Goal: Task Accomplishment & Management: Complete application form

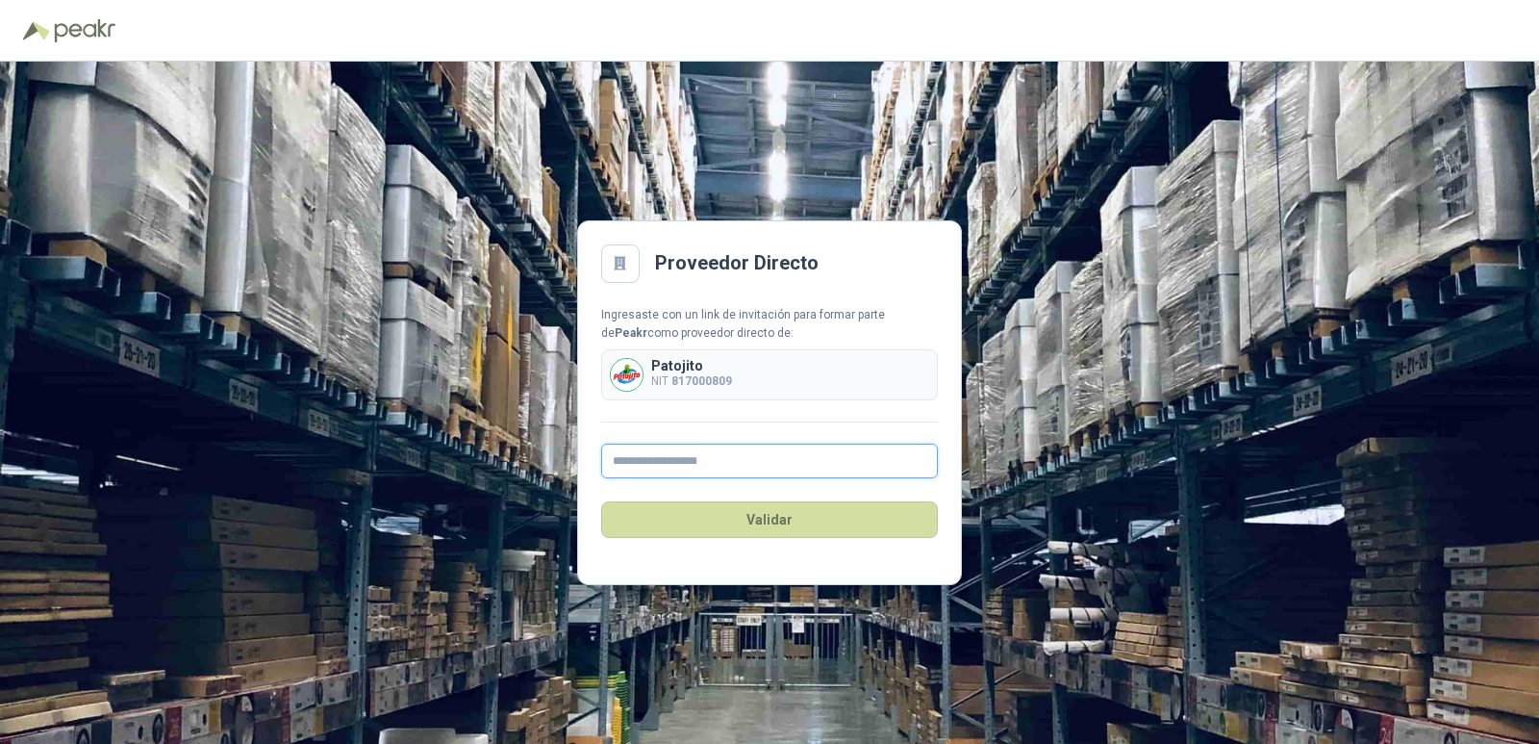
click at [684, 460] on input "text" at bounding box center [769, 460] width 337 height 35
click at [761, 470] on input "text" at bounding box center [769, 460] width 337 height 35
type input "**********"
click at [743, 527] on button "Validar" at bounding box center [769, 519] width 337 height 37
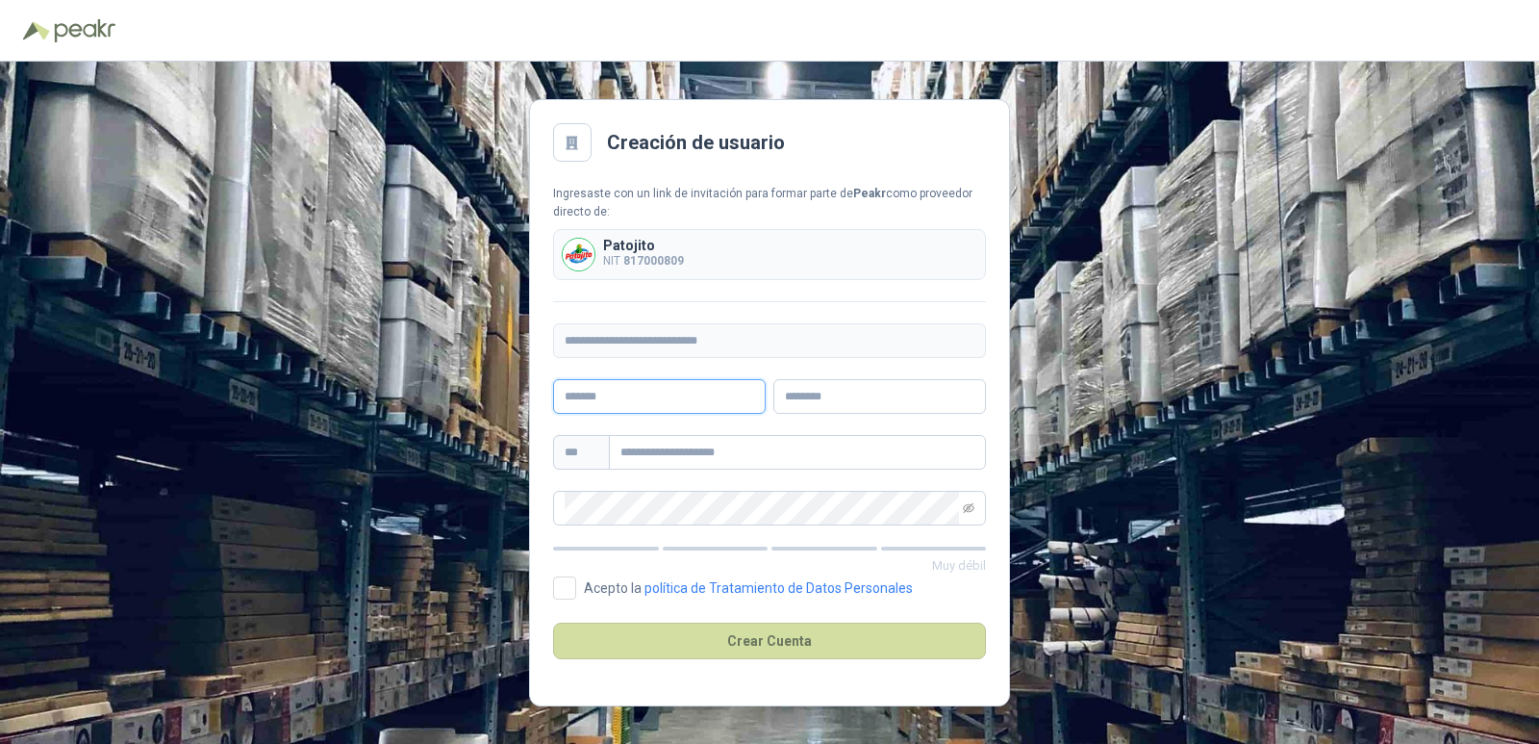
click at [744, 398] on input "text" at bounding box center [659, 396] width 213 height 35
type input "*"
type input "**********"
click at [812, 397] on input "text" at bounding box center [879, 396] width 213 height 35
type input "**********"
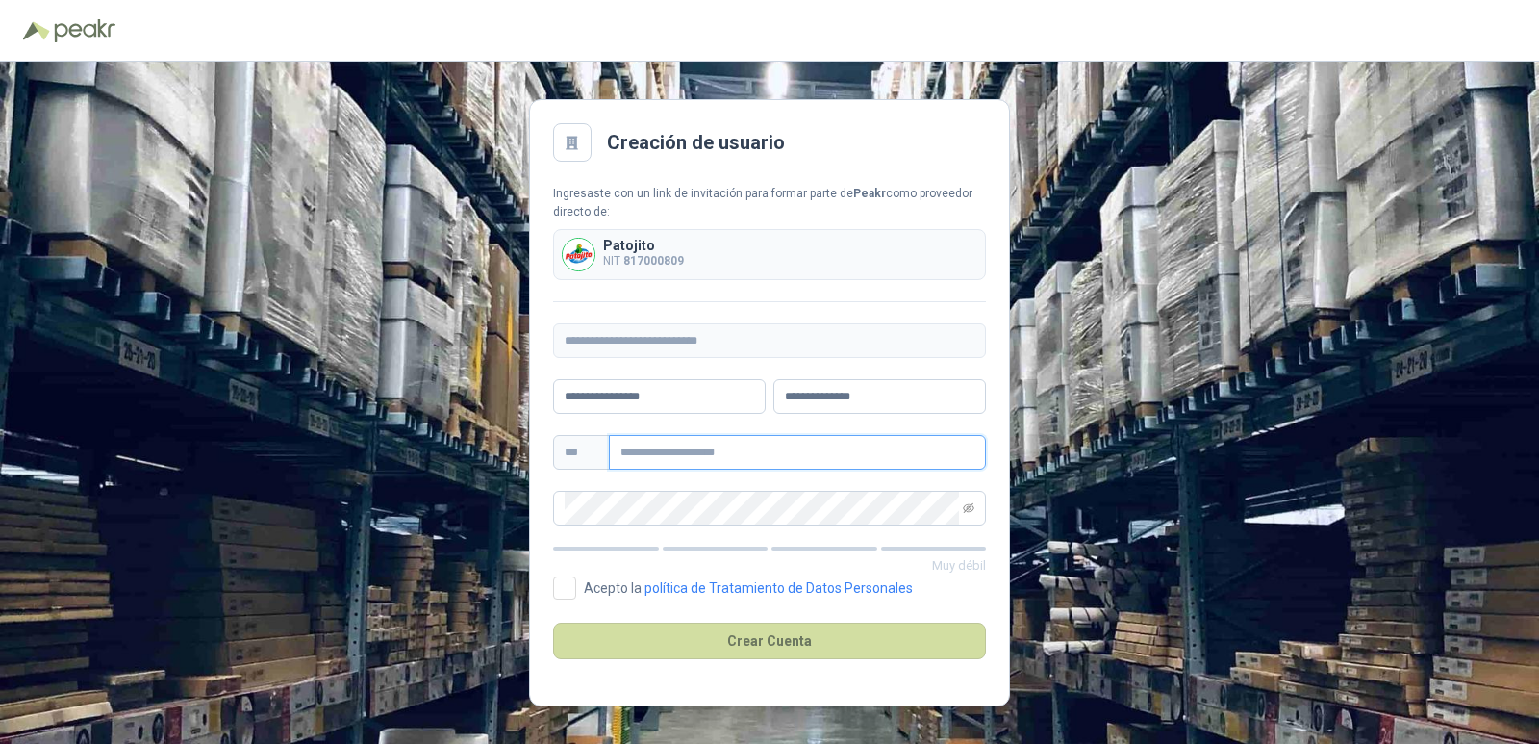
click at [802, 439] on input "text" at bounding box center [797, 452] width 377 height 35
type input "**********"
click at [972, 510] on icon "eye-invisible" at bounding box center [969, 508] width 12 height 12
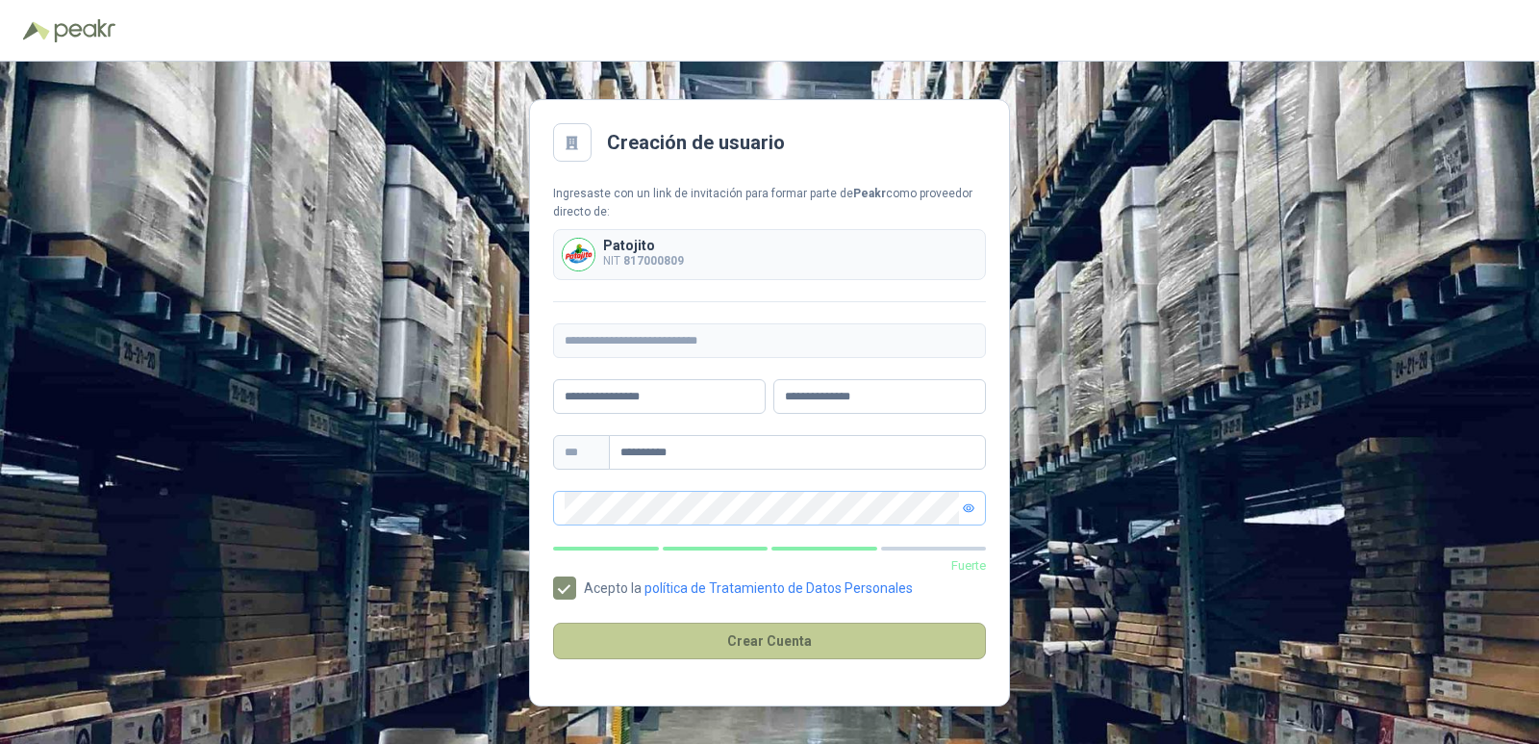
click at [732, 644] on button "Crear Cuenta" at bounding box center [769, 640] width 433 height 37
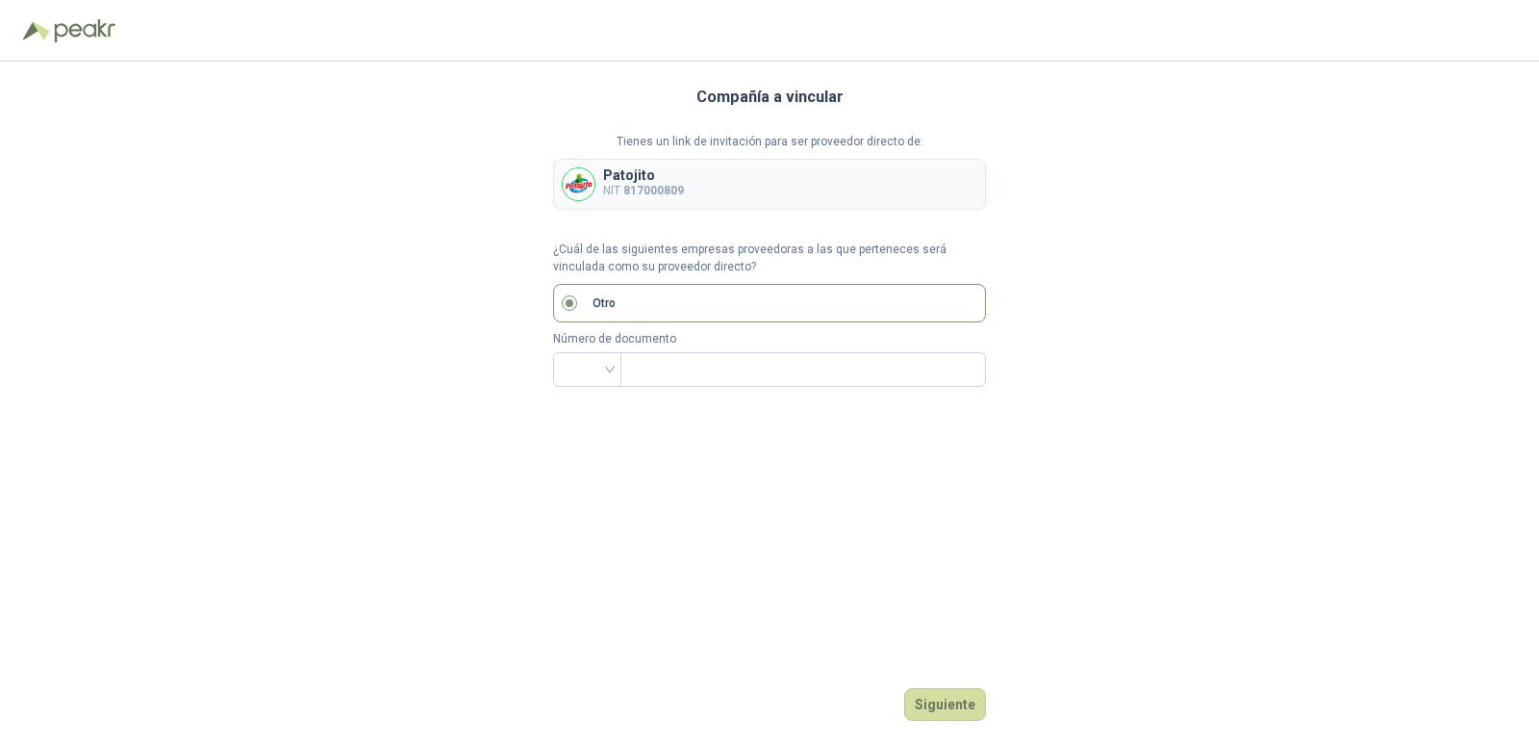
click at [646, 179] on p "Patojito" at bounding box center [643, 174] width 81 height 13
click at [780, 175] on div "Patojito NIT 817000809" at bounding box center [769, 184] width 433 height 51
click at [958, 707] on button "Siguiente" at bounding box center [945, 704] width 82 height 33
click at [723, 377] on input "text" at bounding box center [801, 369] width 339 height 33
click at [943, 703] on button "Siguiente" at bounding box center [945, 704] width 82 height 33
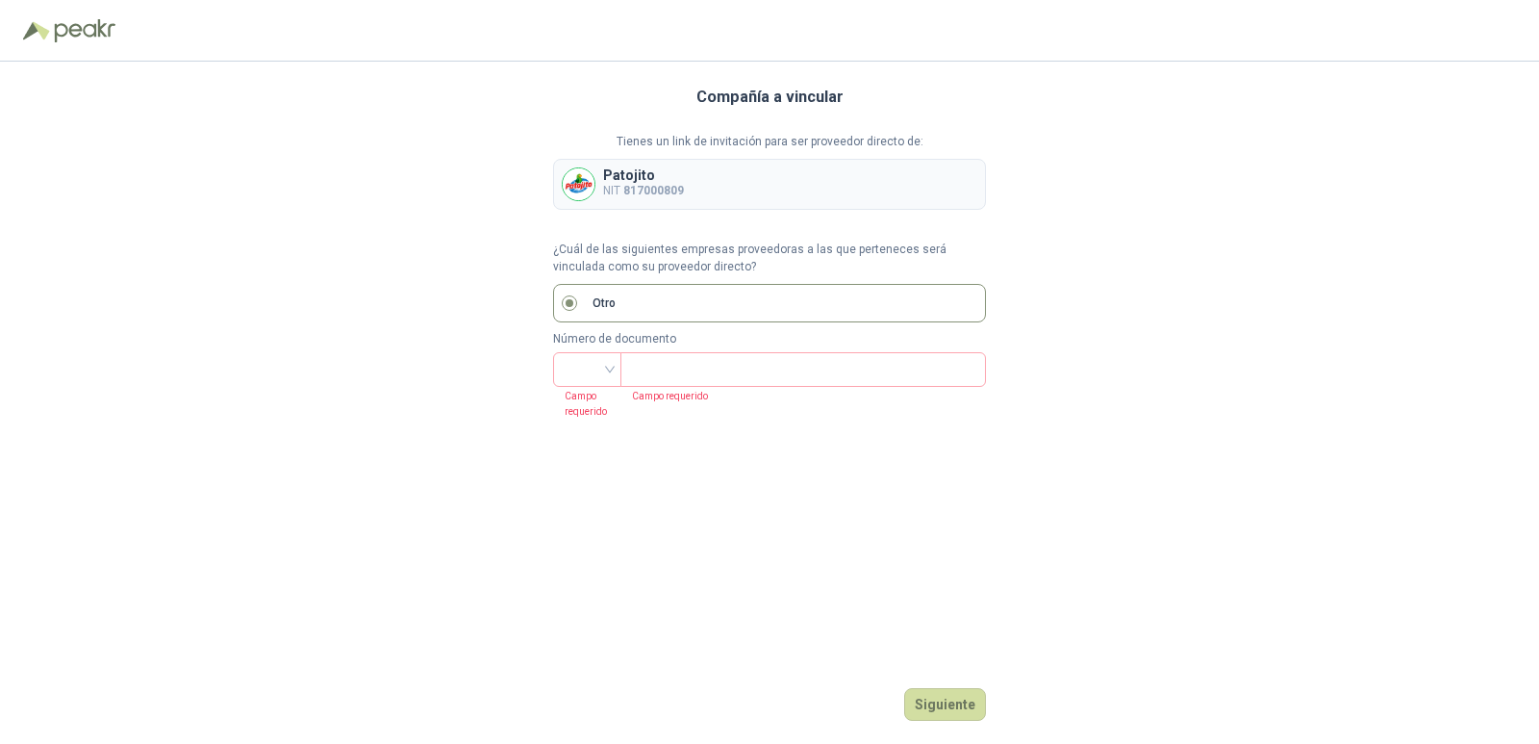
click at [586, 299] on span "Otro" at bounding box center [604, 303] width 38 height 18
click at [556, 310] on label "Otro" at bounding box center [769, 303] width 433 height 38
click at [668, 151] on div "Tienes un link de invitación para ser proveedor directo de: Patojito NIT 817000…" at bounding box center [769, 171] width 433 height 77
click at [661, 174] on p "Patojito" at bounding box center [643, 174] width 81 height 13
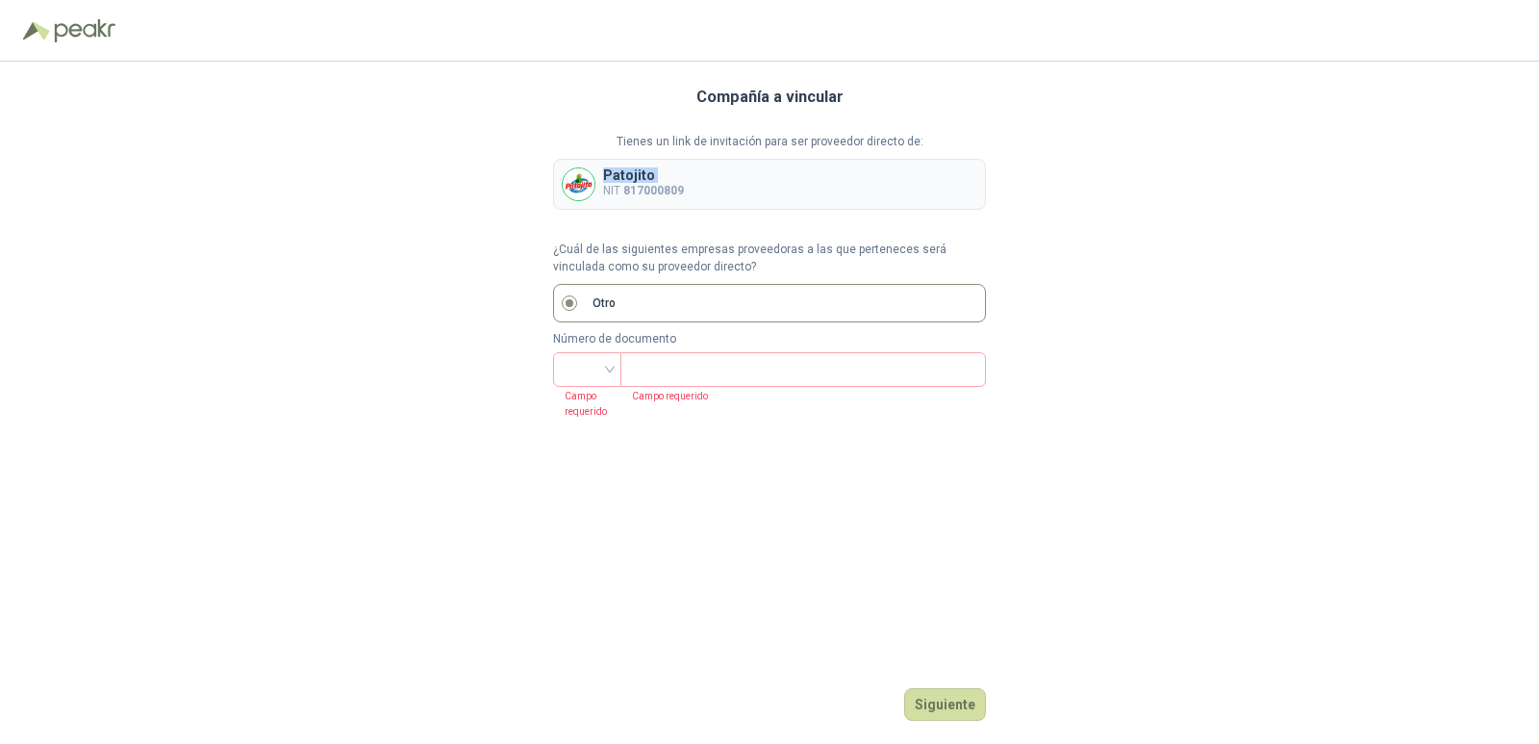
click at [661, 174] on p "Patojito" at bounding box center [643, 174] width 81 height 13
click at [849, 192] on div "Patojito NIT 817000809" at bounding box center [769, 184] width 433 height 51
click at [850, 188] on div "Patojito NIT 817000809" at bounding box center [769, 184] width 433 height 51
click at [595, 414] on p "Campo requerido" at bounding box center [586, 403] width 67 height 32
click at [608, 369] on input "search" at bounding box center [587, 367] width 45 height 29
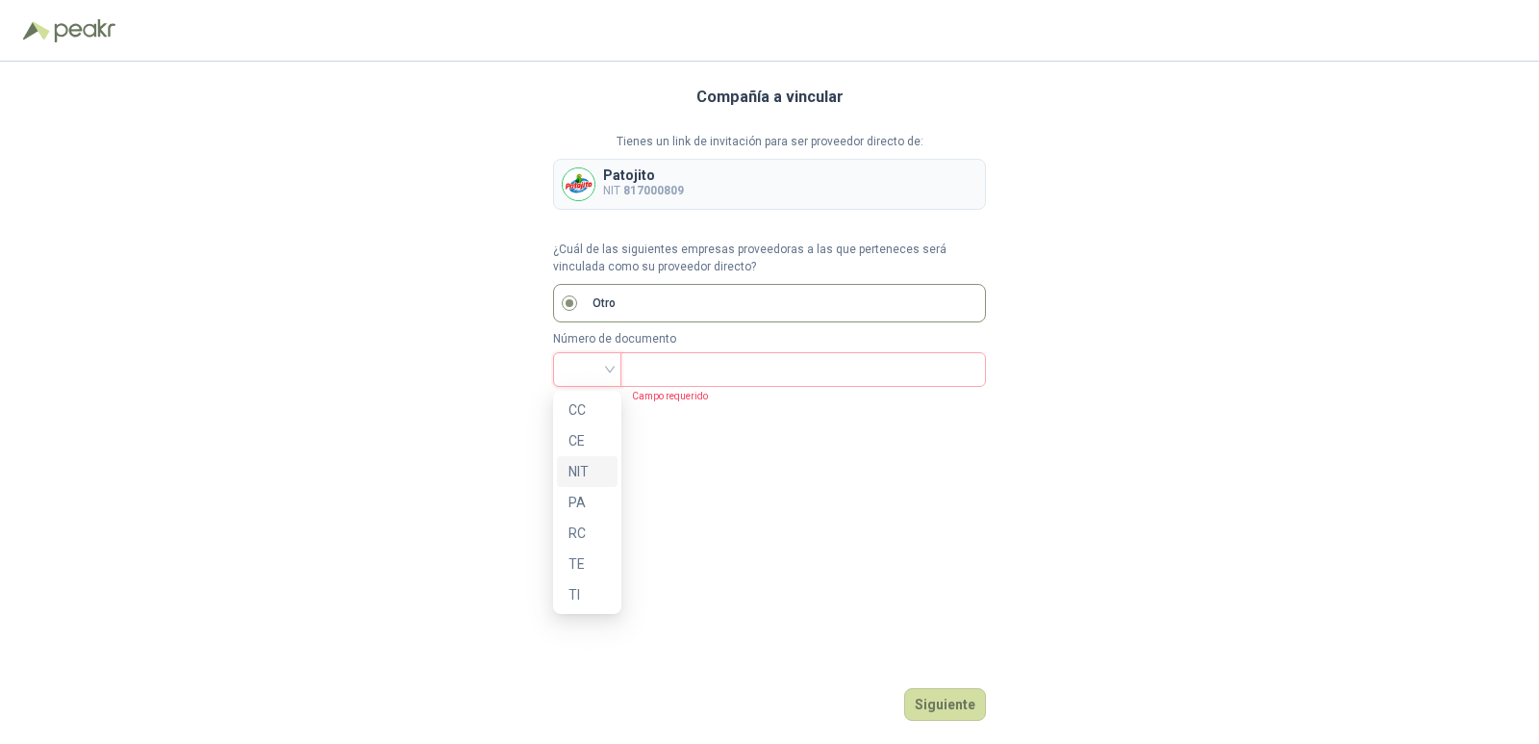
click at [584, 468] on div "NIT" at bounding box center [588, 471] width 38 height 21
click at [673, 371] on input "text" at bounding box center [801, 369] width 339 height 33
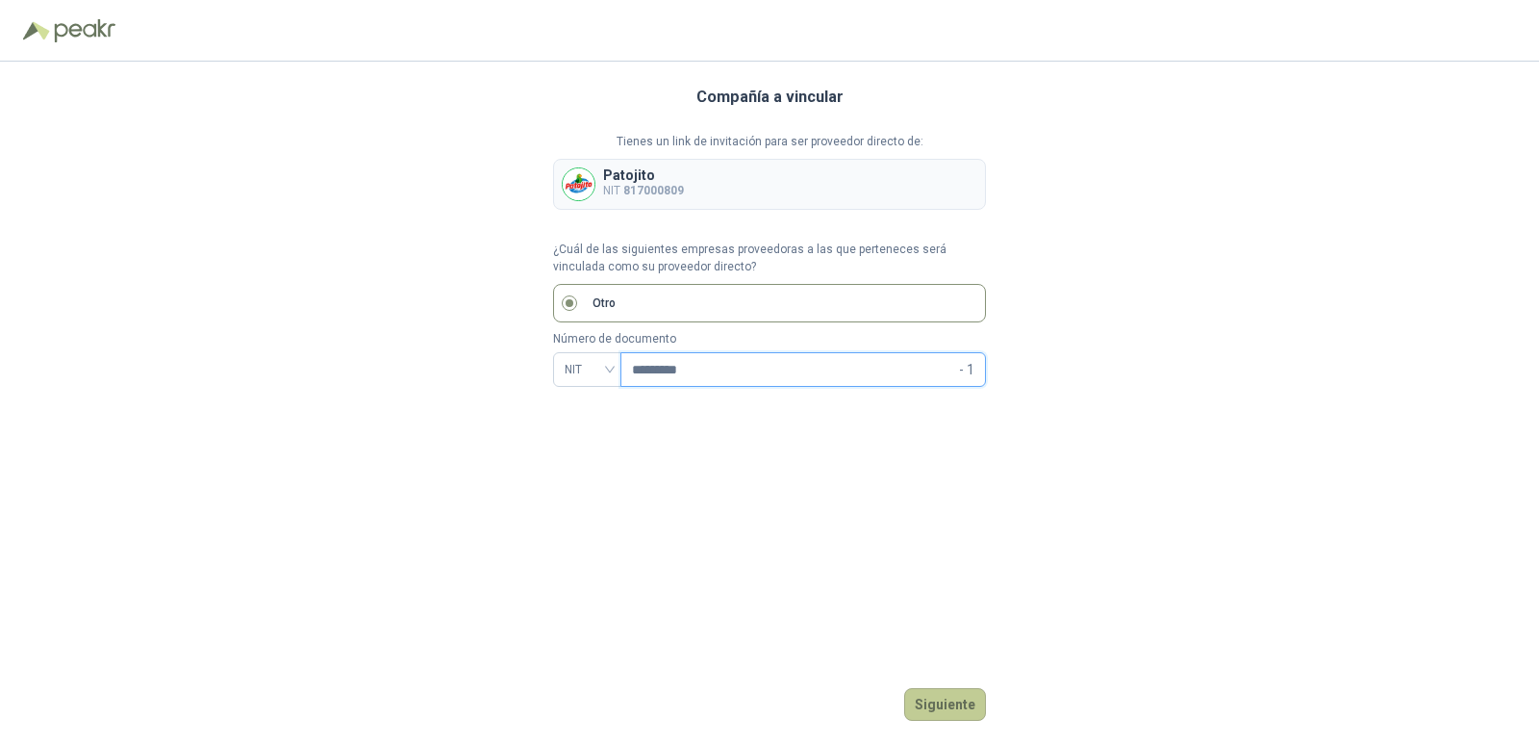
type input "*********"
click at [954, 709] on button "Siguiente" at bounding box center [945, 704] width 82 height 33
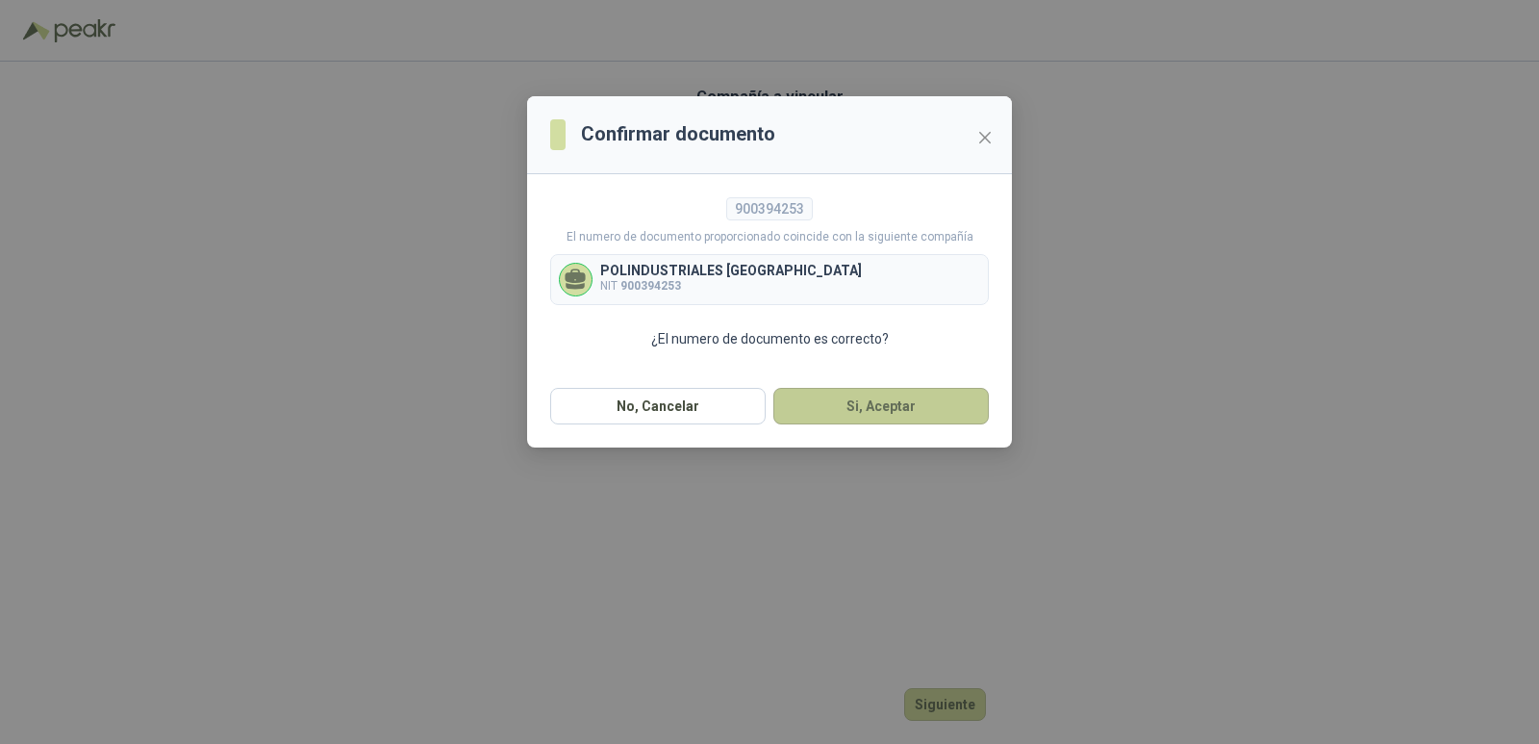
click at [859, 405] on button "Si, Aceptar" at bounding box center [880, 406] width 215 height 37
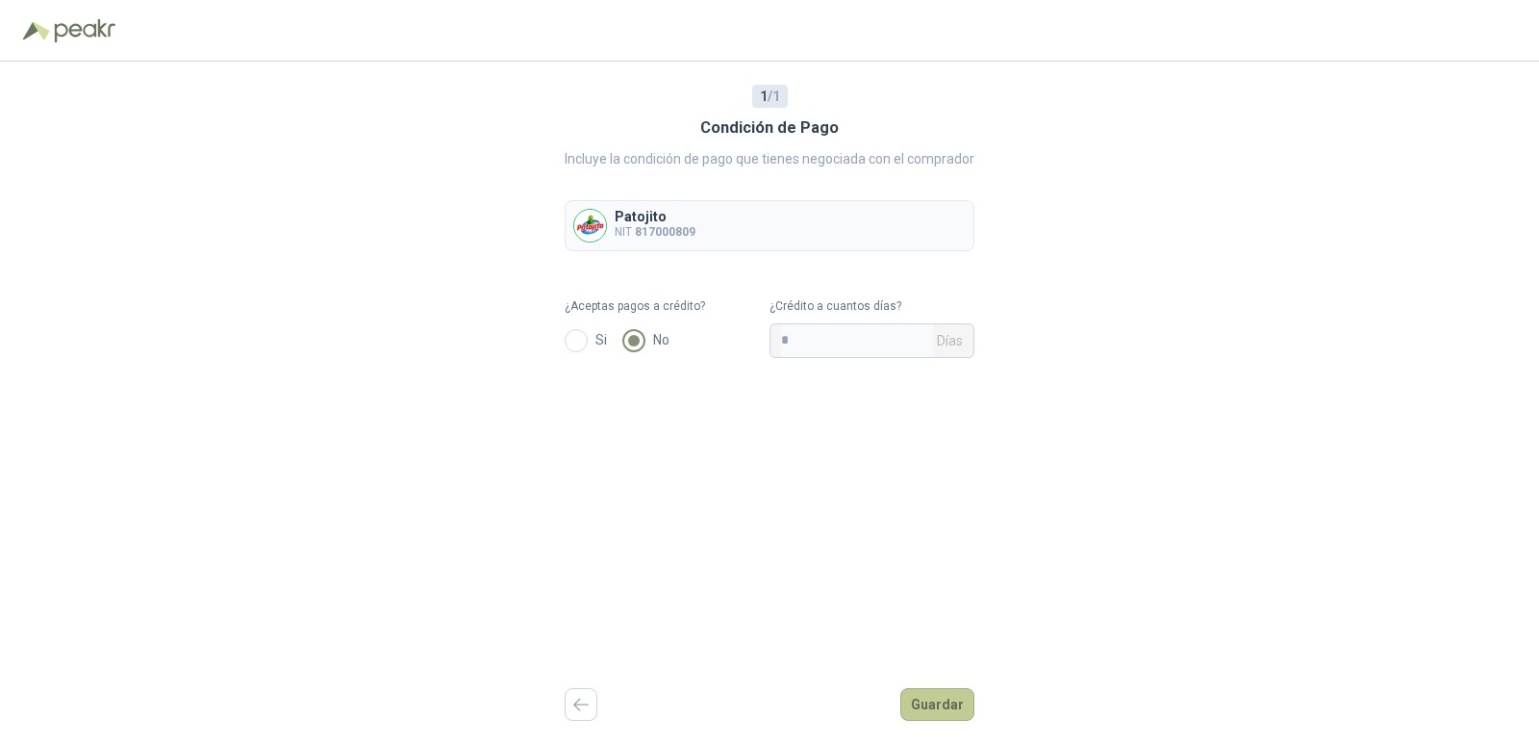
click at [947, 708] on button "Guardar" at bounding box center [937, 704] width 74 height 33
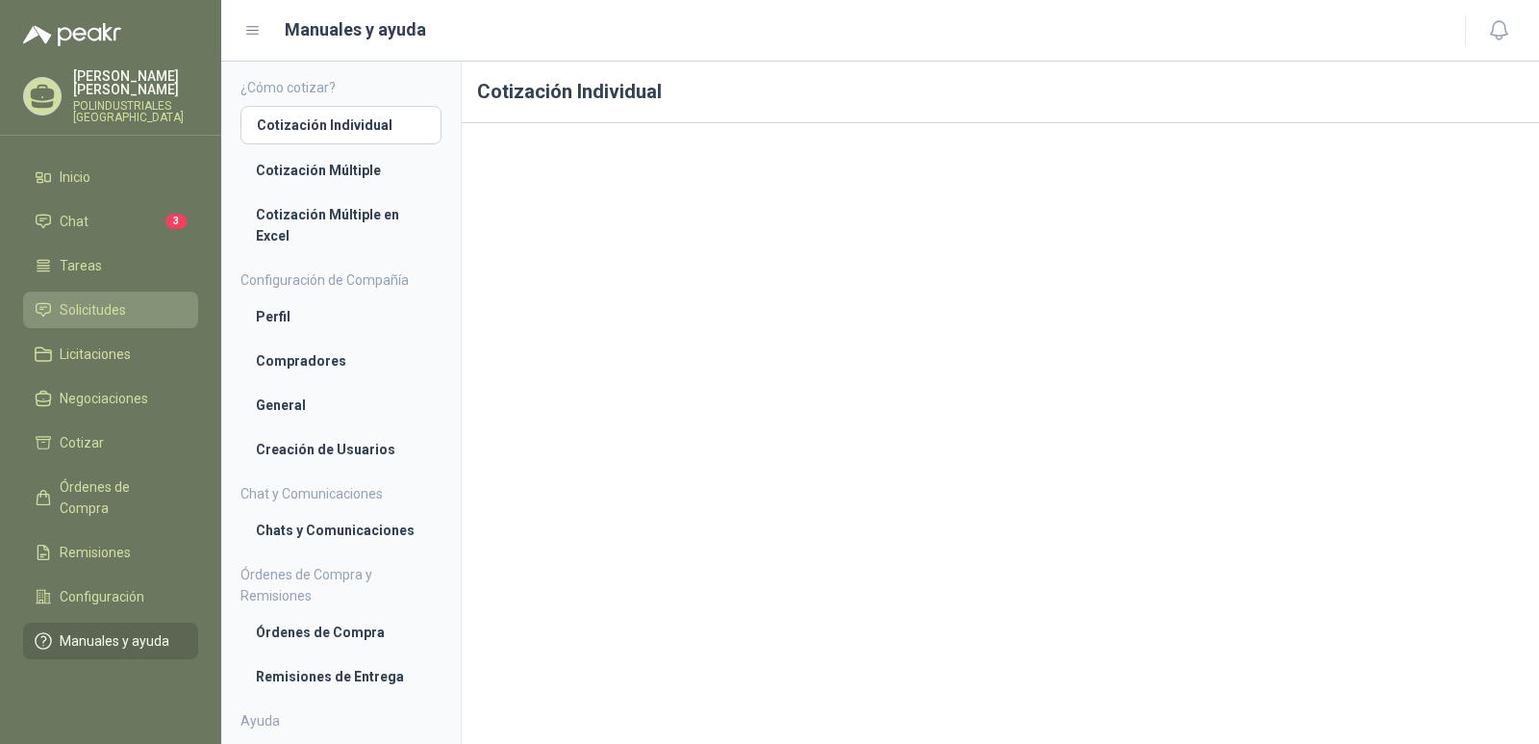
click at [87, 315] on span "Solicitudes" at bounding box center [93, 309] width 66 height 21
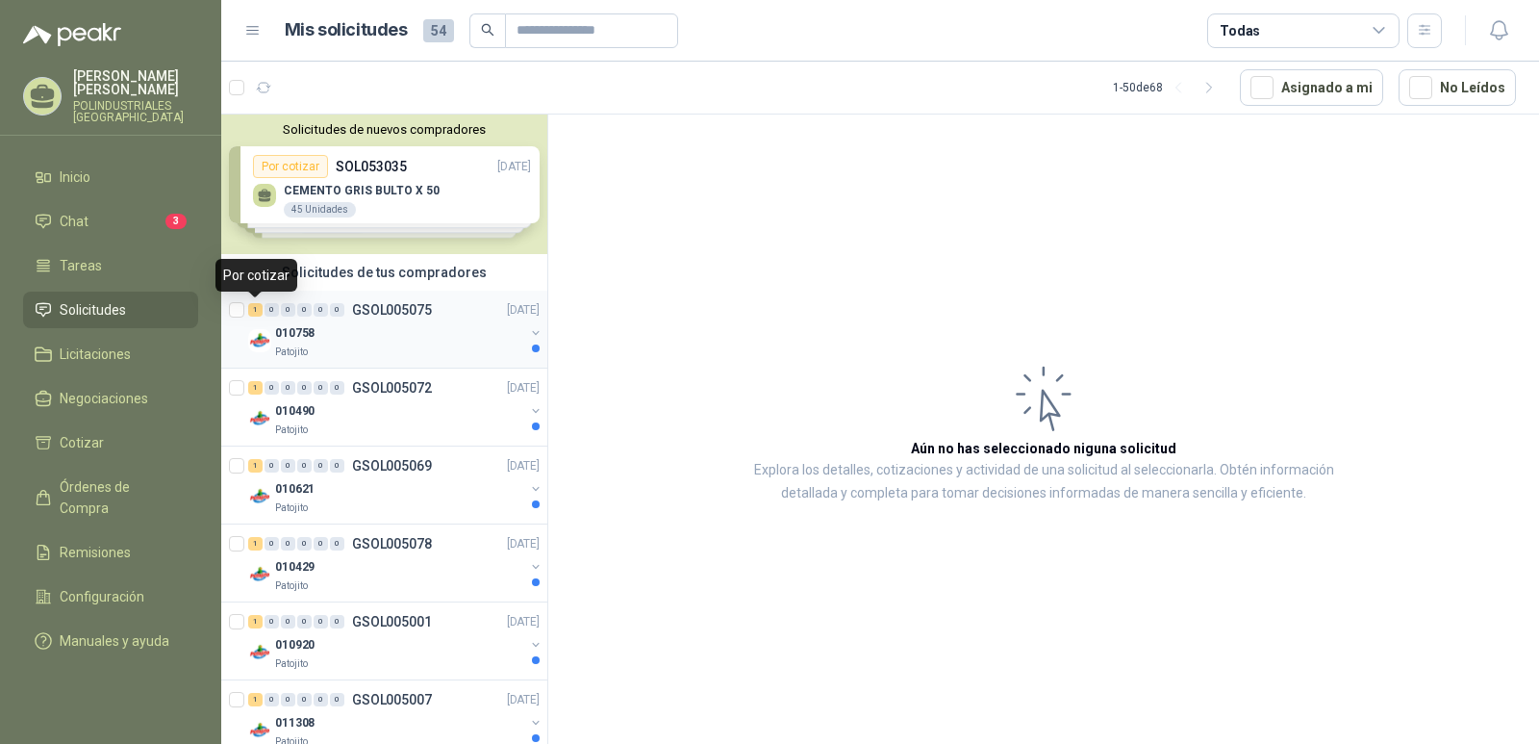
click at [255, 313] on div "1" at bounding box center [255, 309] width 14 height 13
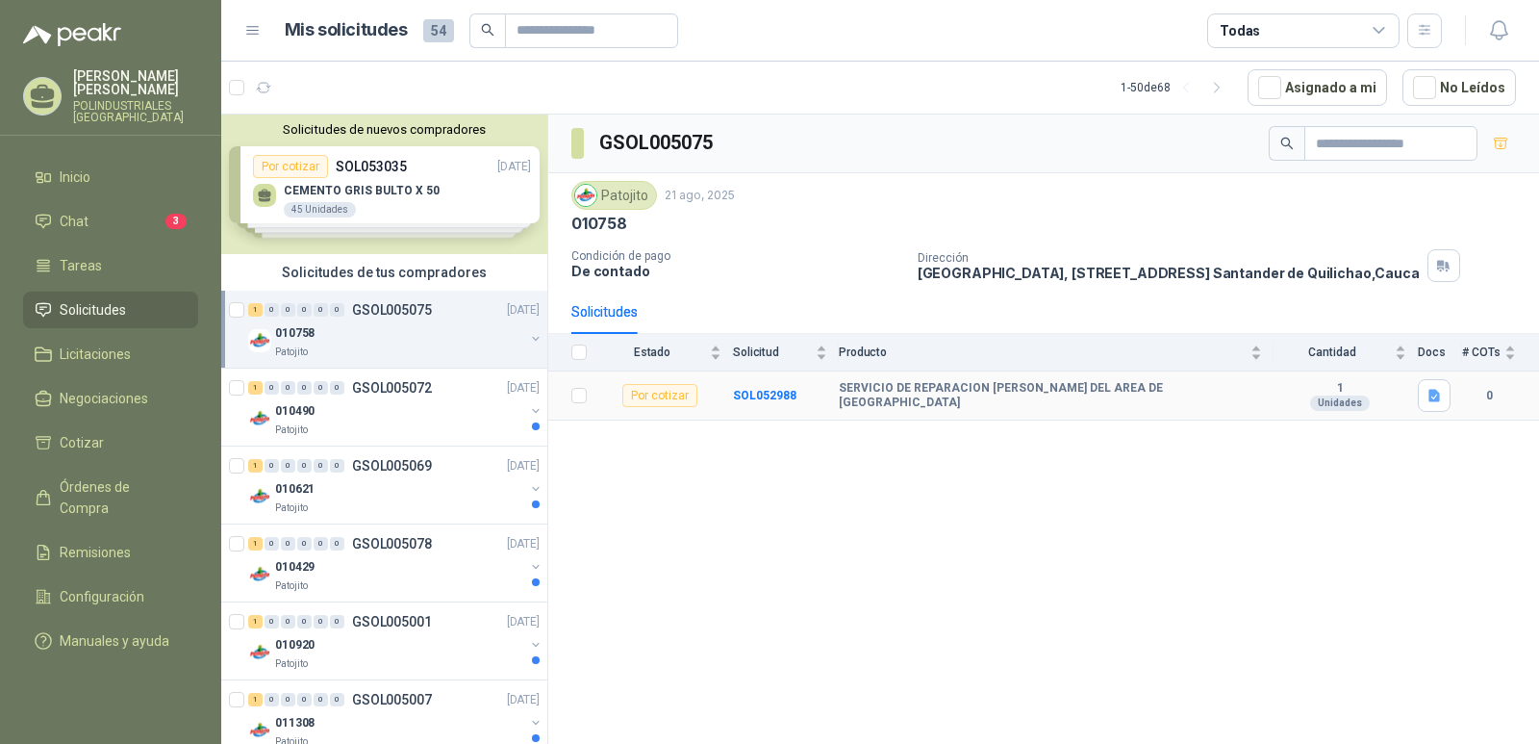
click at [903, 391] on b "SERVICIO DE REPARACION [PERSON_NAME] DEL AREA DE [GEOGRAPHIC_DATA]" at bounding box center [1050, 396] width 423 height 30
click at [1034, 401] on b "SERVICIO DE REPARACION [PERSON_NAME] DEL AREA DE [GEOGRAPHIC_DATA]" at bounding box center [1050, 396] width 423 height 30
click at [1307, 403] on div "1 Unidades" at bounding box center [1340, 396] width 133 height 31
click at [1258, 390] on div "SERVICIO DE REPARACION [PERSON_NAME] DEL AREA DE [GEOGRAPHIC_DATA]" at bounding box center [1050, 396] width 423 height 30
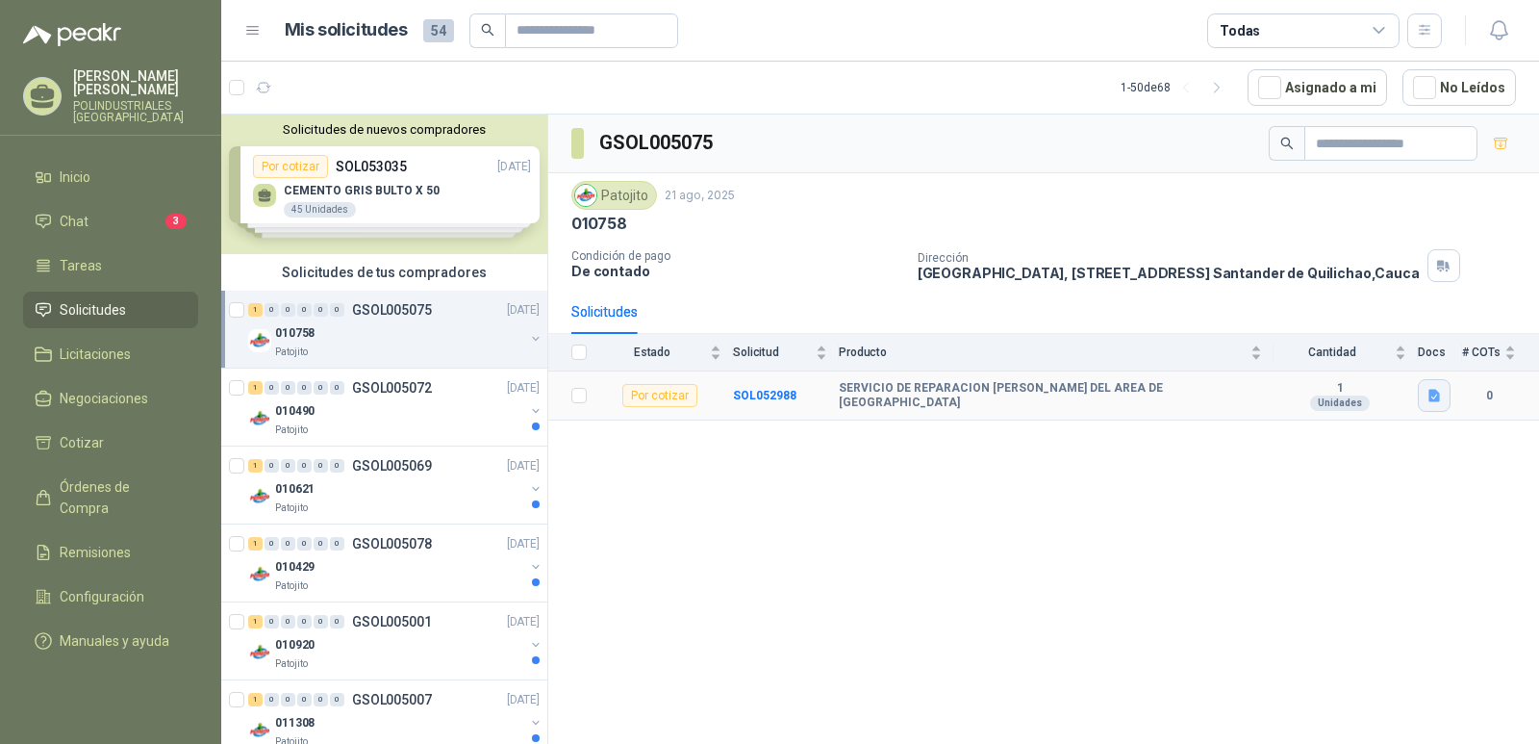
click at [1431, 395] on icon "button" at bounding box center [1435, 396] width 12 height 13
click at [258, 458] on div "1 0 0 0 0 0 GSOL005069 [DATE]" at bounding box center [395, 465] width 295 height 23
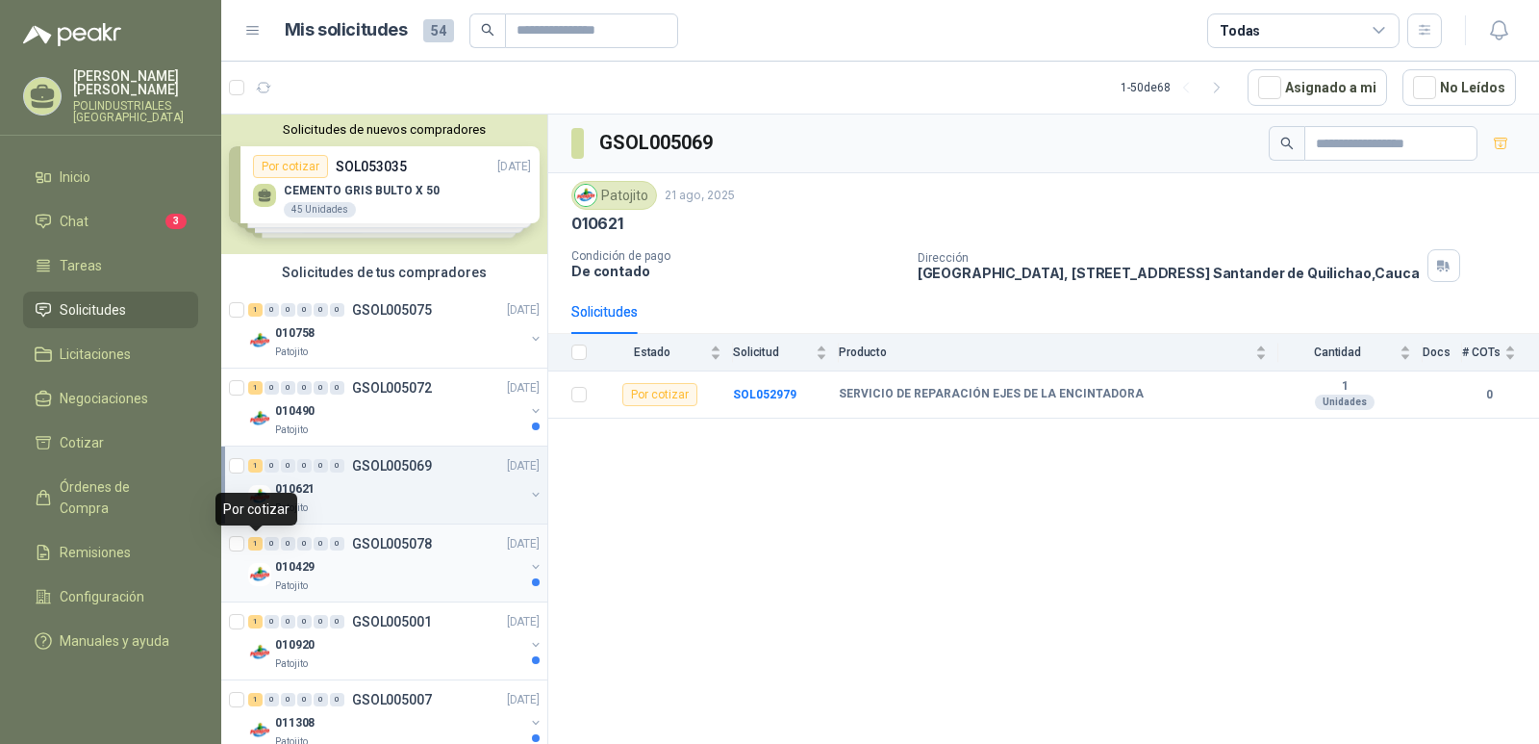
click at [255, 542] on div "1" at bounding box center [255, 543] width 14 height 13
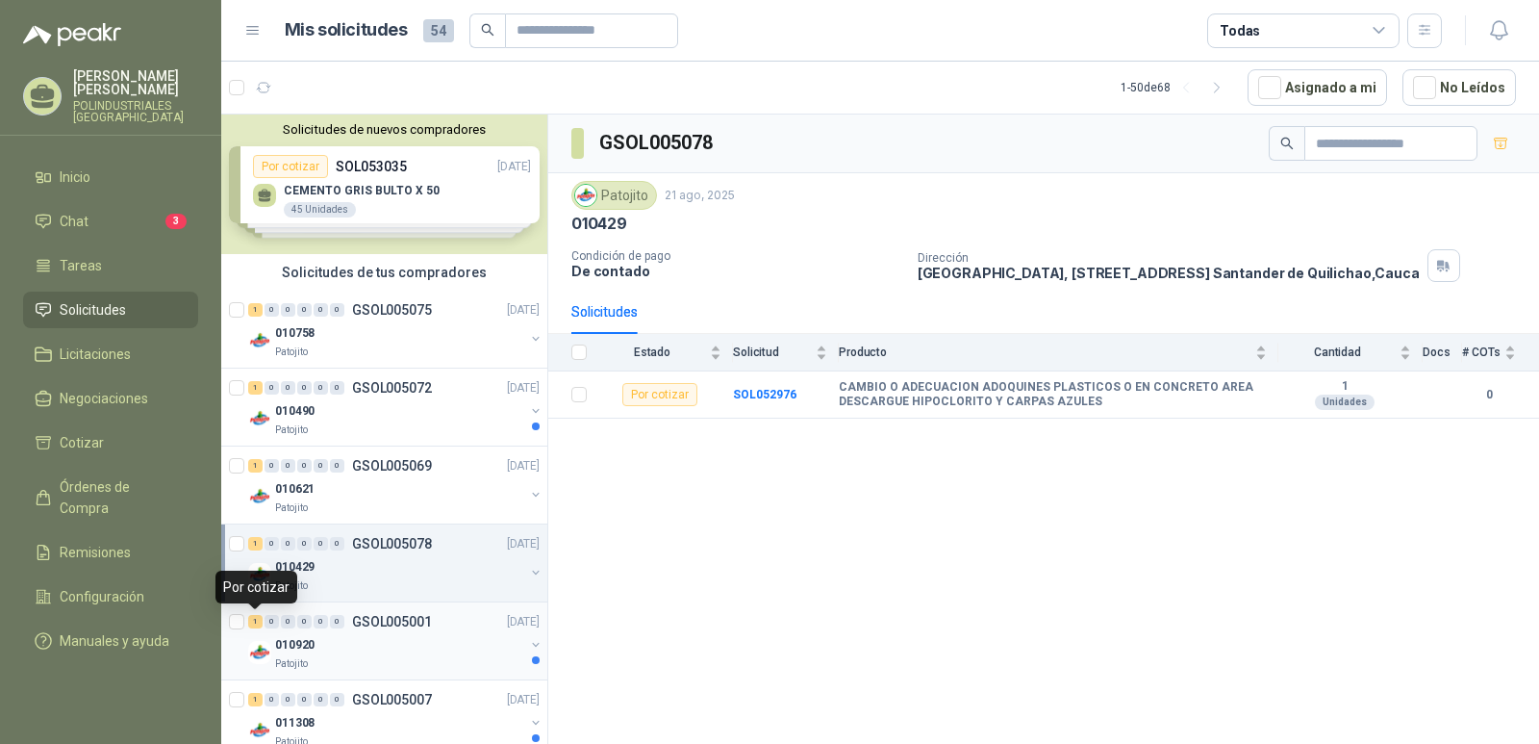
click at [261, 623] on div "1" at bounding box center [255, 621] width 14 height 13
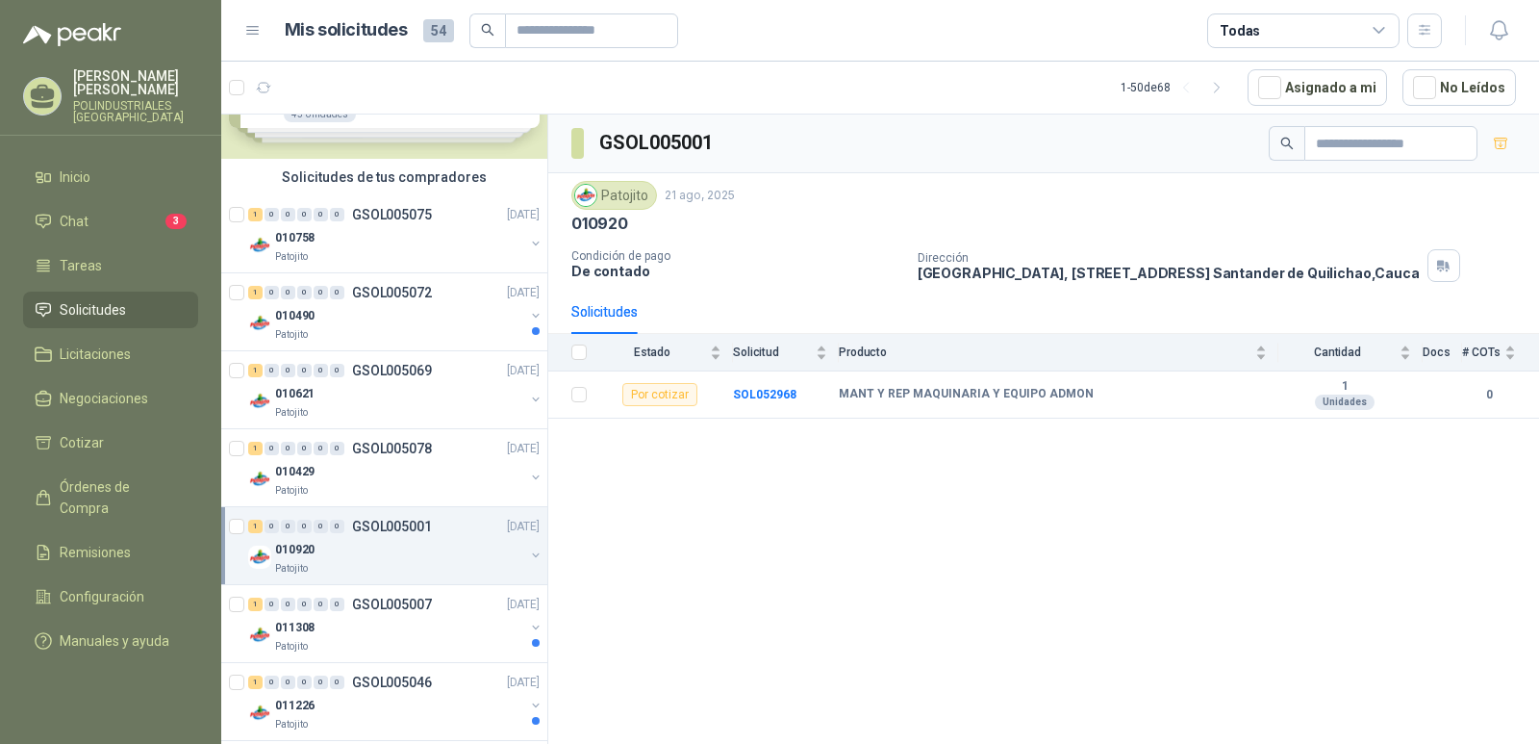
scroll to position [96, 0]
click at [258, 521] on div "1" at bounding box center [255, 525] width 14 height 13
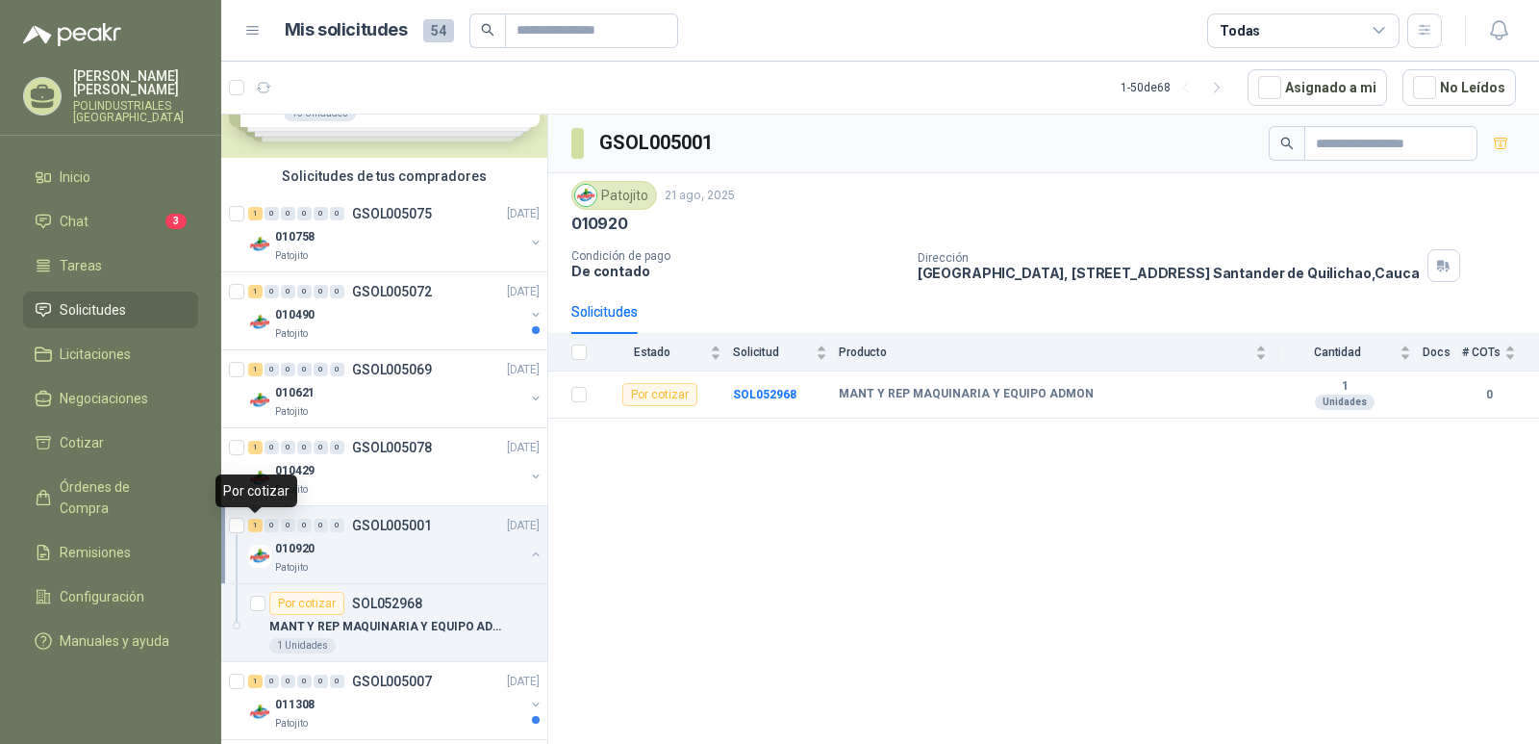
click at [257, 527] on div "1" at bounding box center [255, 525] width 14 height 13
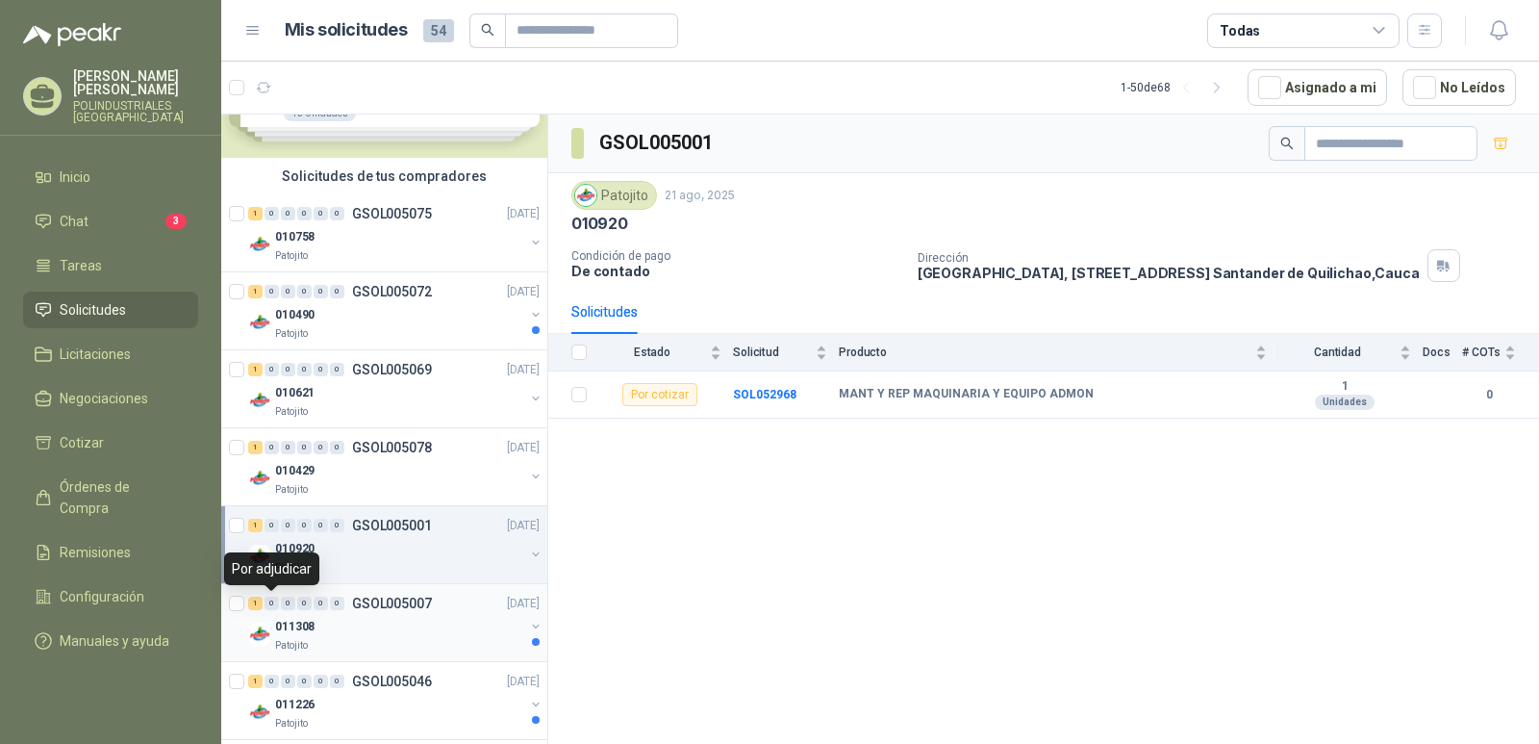
click at [252, 604] on div "1" at bounding box center [255, 602] width 14 height 13
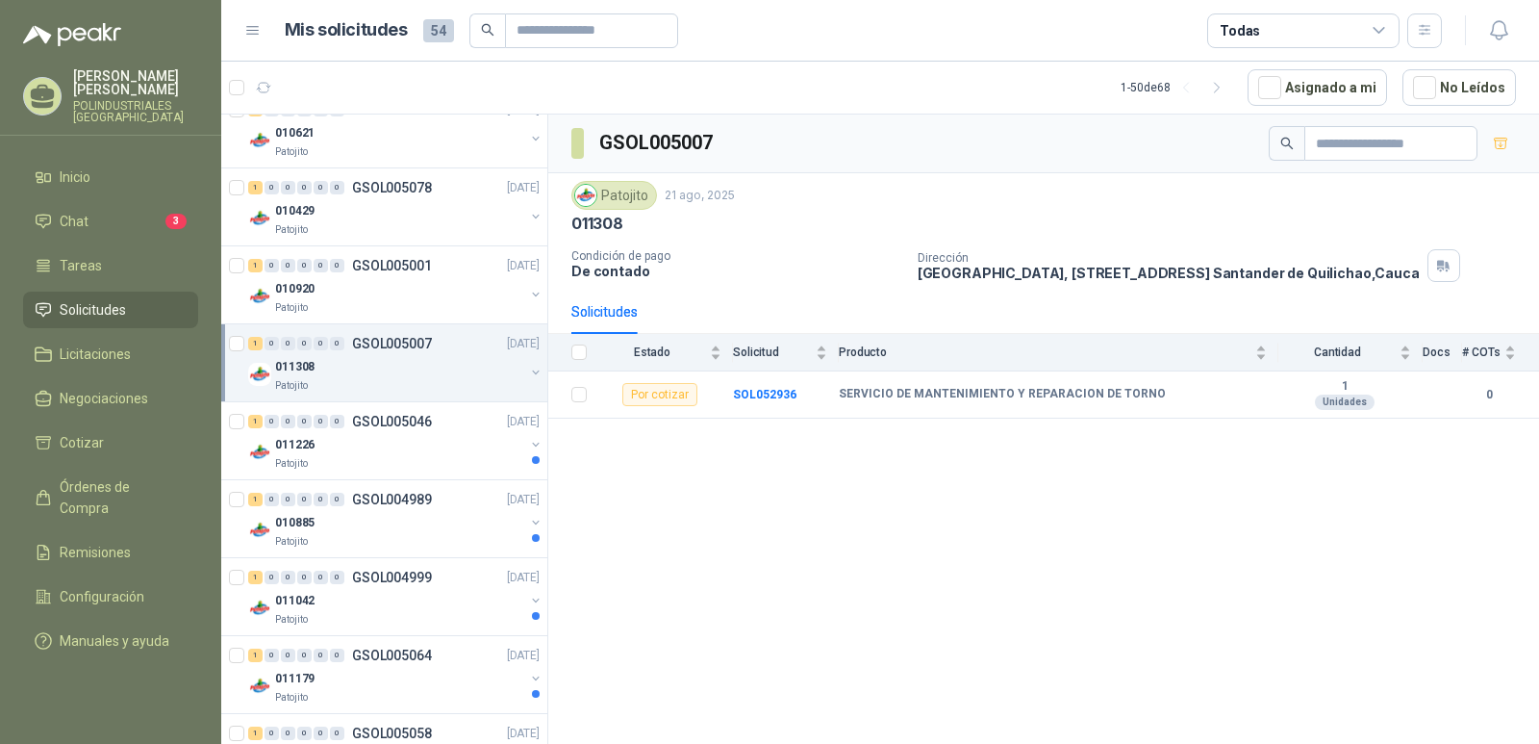
scroll to position [385, 0]
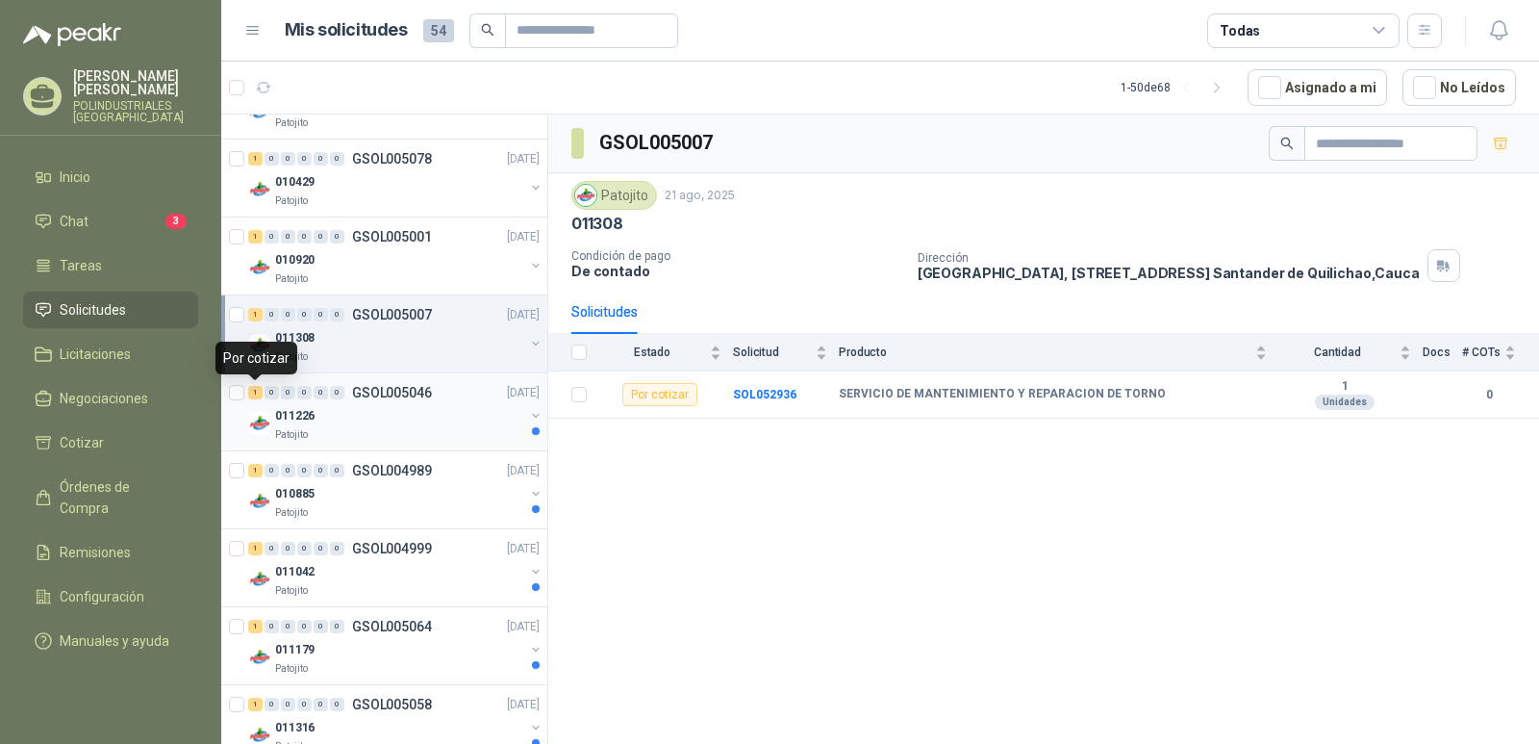
click at [254, 395] on div "1" at bounding box center [255, 392] width 14 height 13
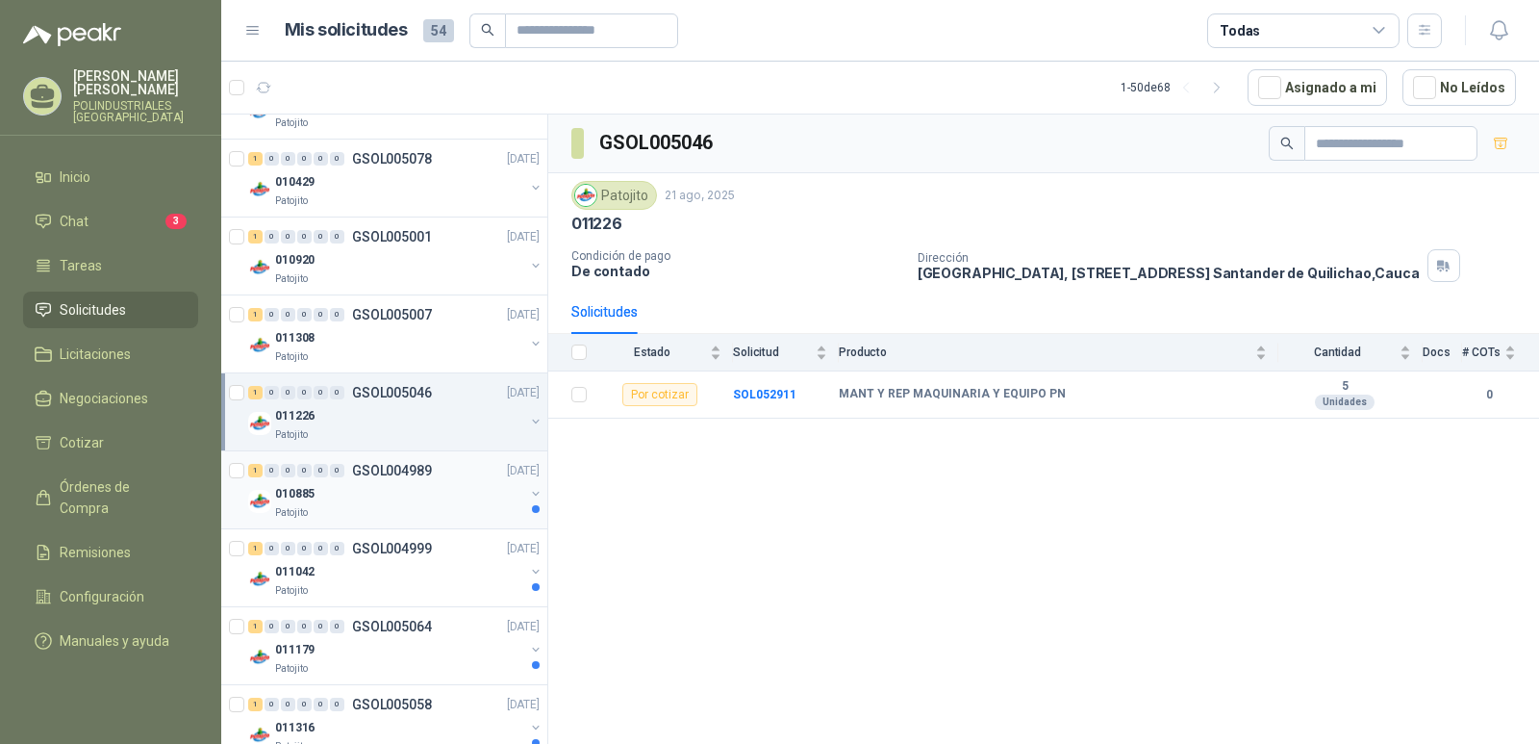
click at [257, 464] on div "1" at bounding box center [255, 470] width 14 height 13
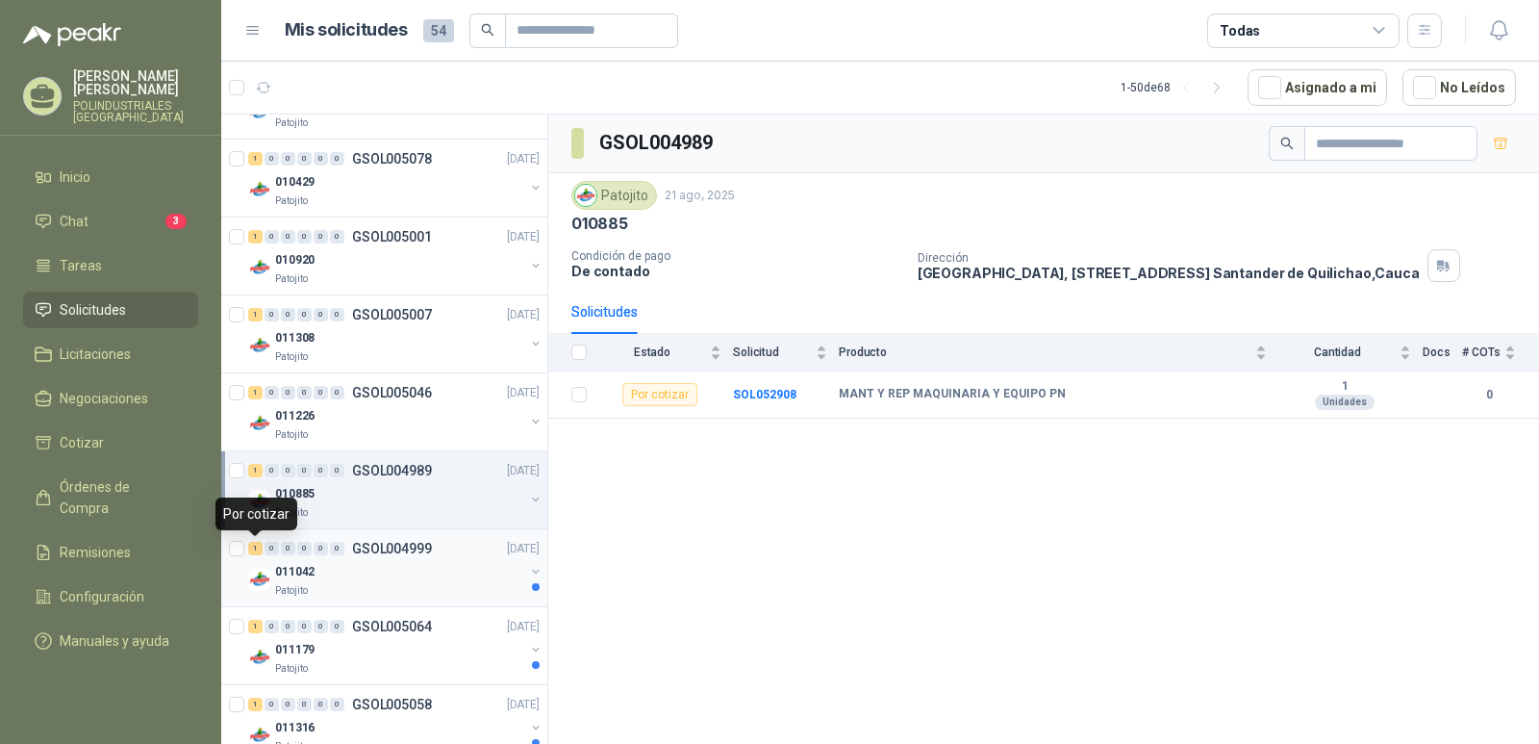
click at [260, 549] on div "1" at bounding box center [255, 548] width 14 height 13
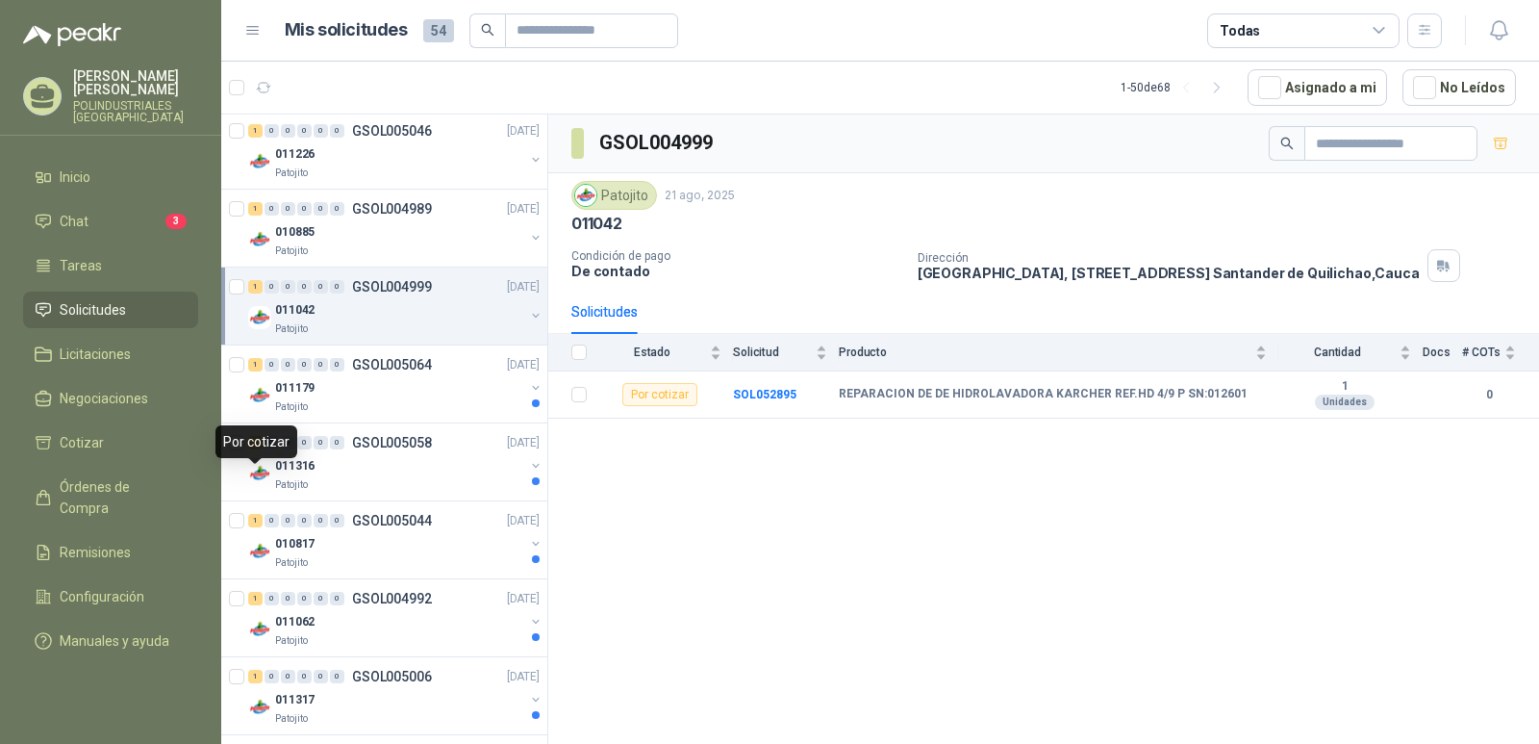
scroll to position [673, 0]
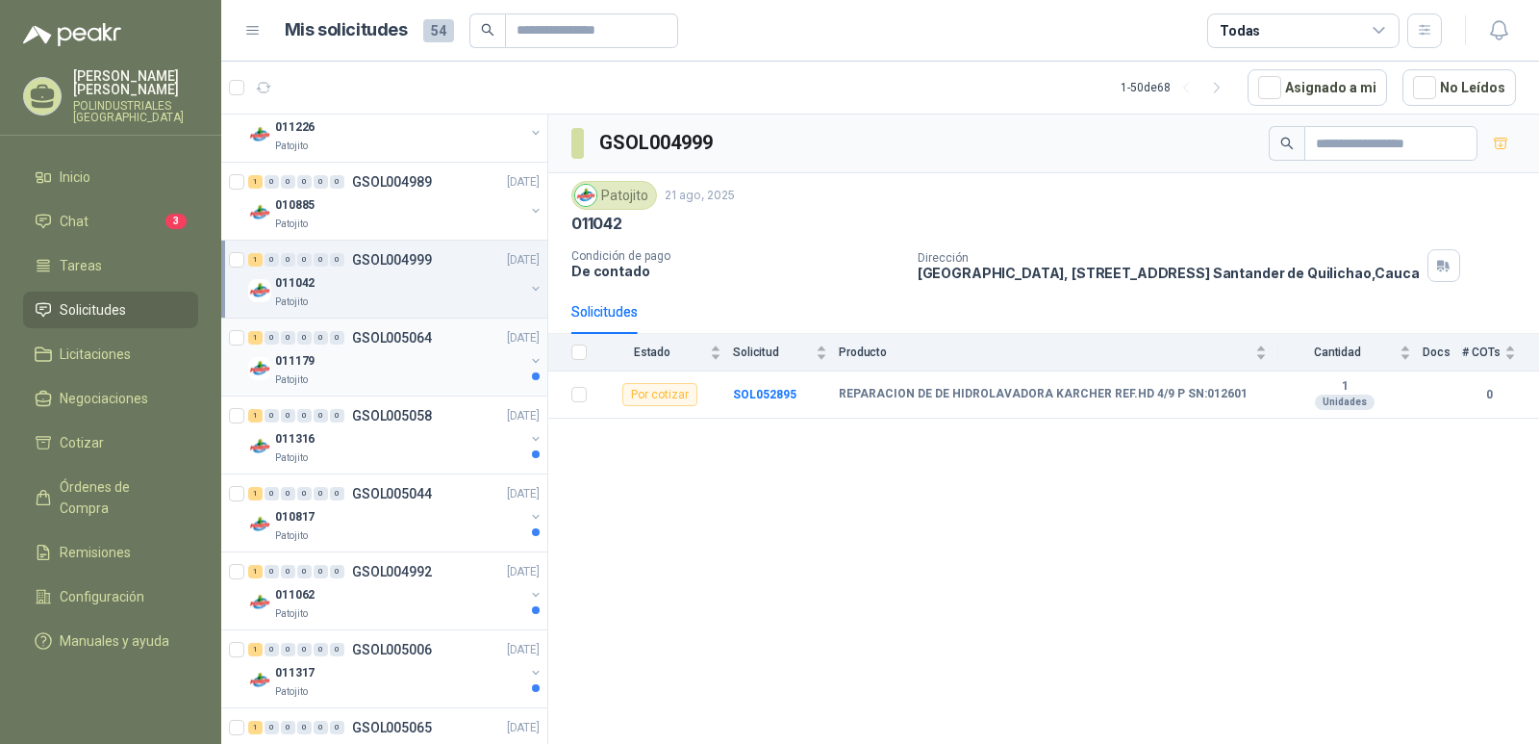
click at [257, 342] on div "1" at bounding box center [255, 337] width 14 height 13
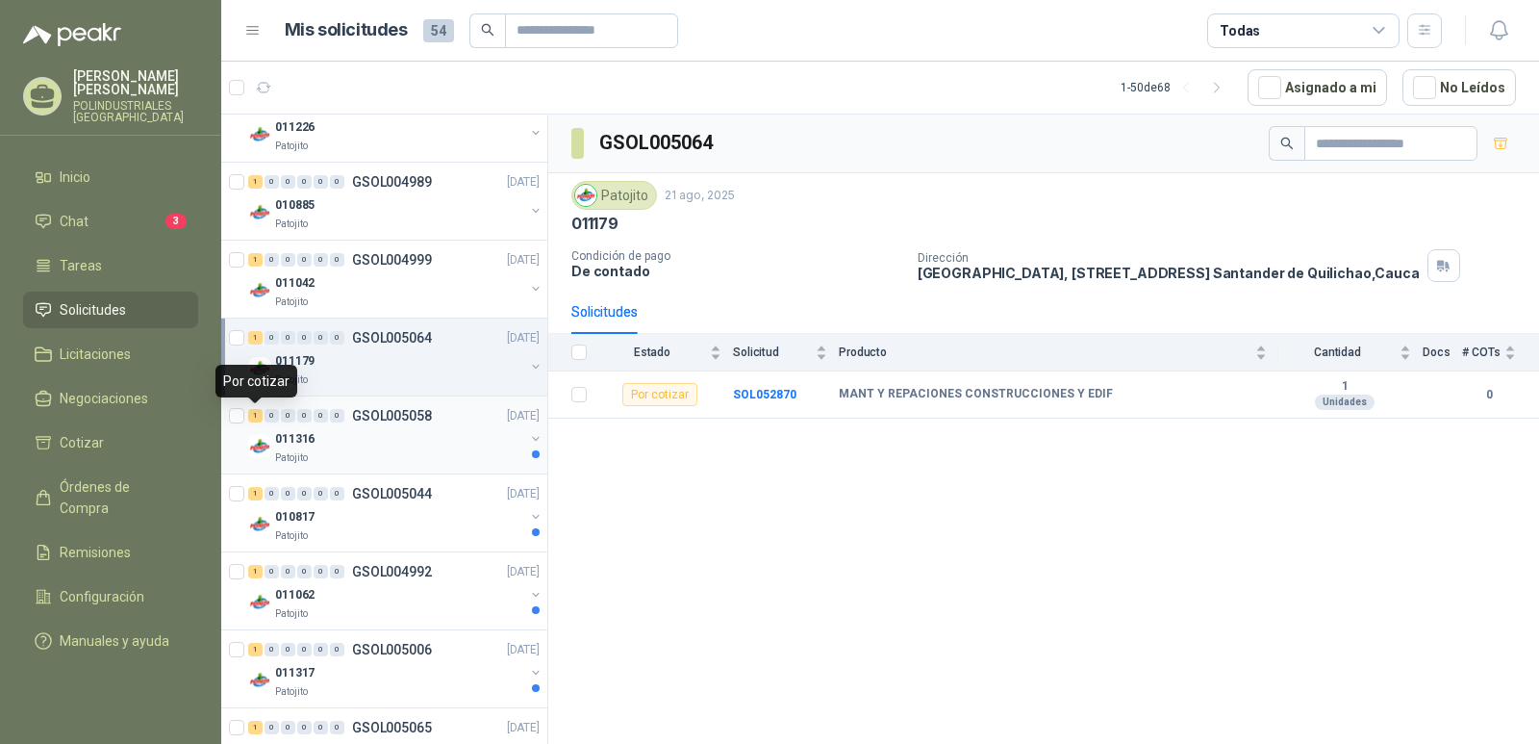
click at [259, 416] on div "1" at bounding box center [255, 415] width 14 height 13
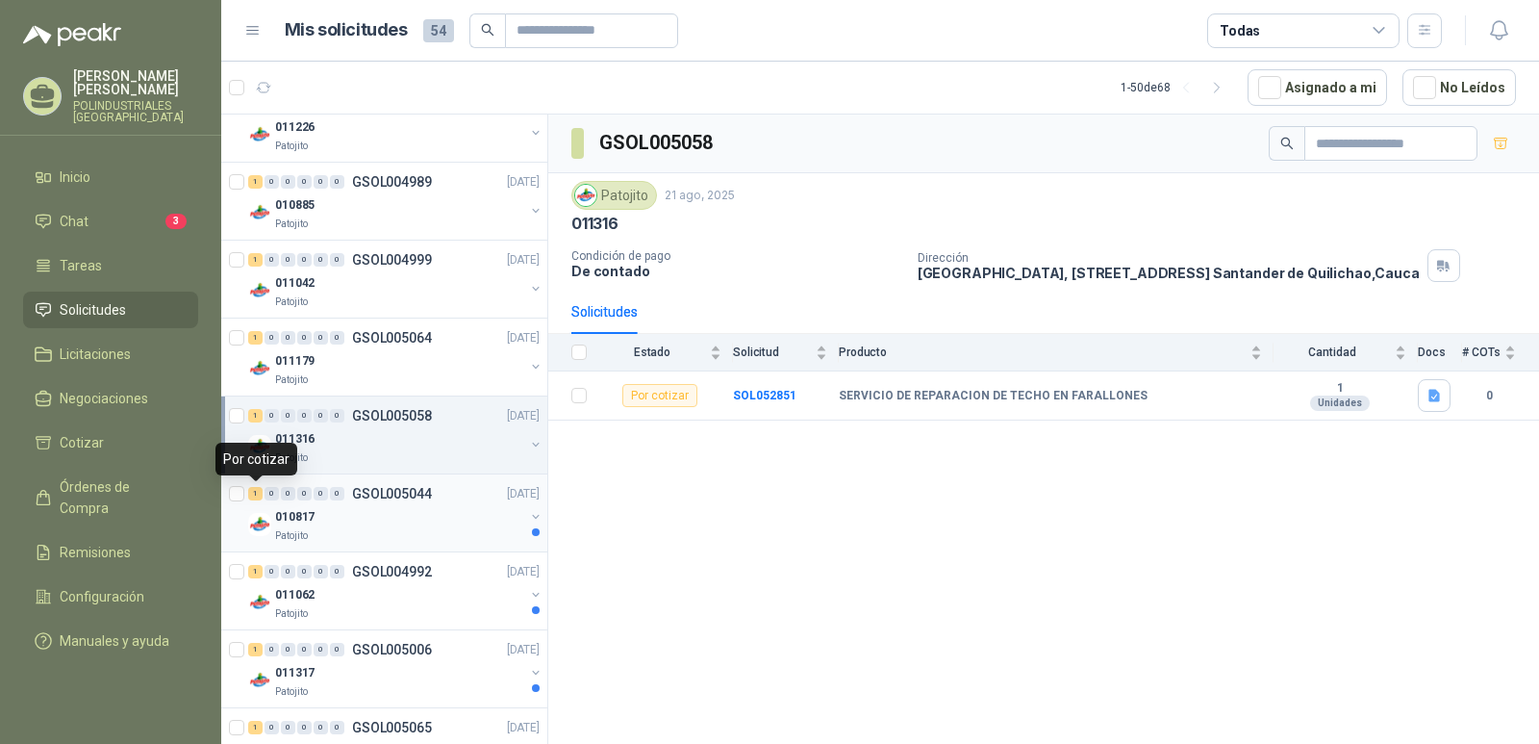
click at [258, 494] on div "1" at bounding box center [255, 493] width 14 height 13
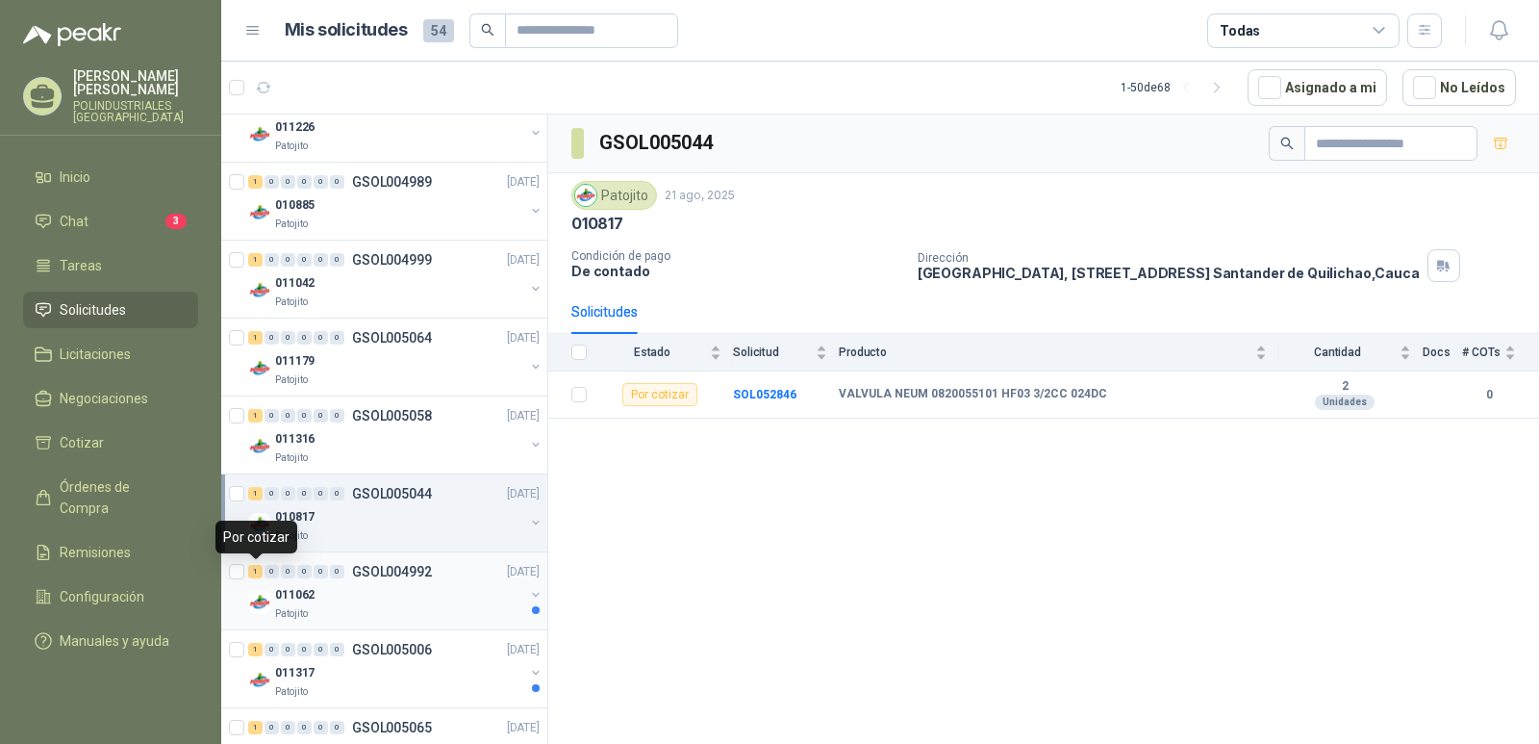
click at [253, 575] on div "1" at bounding box center [255, 571] width 14 height 13
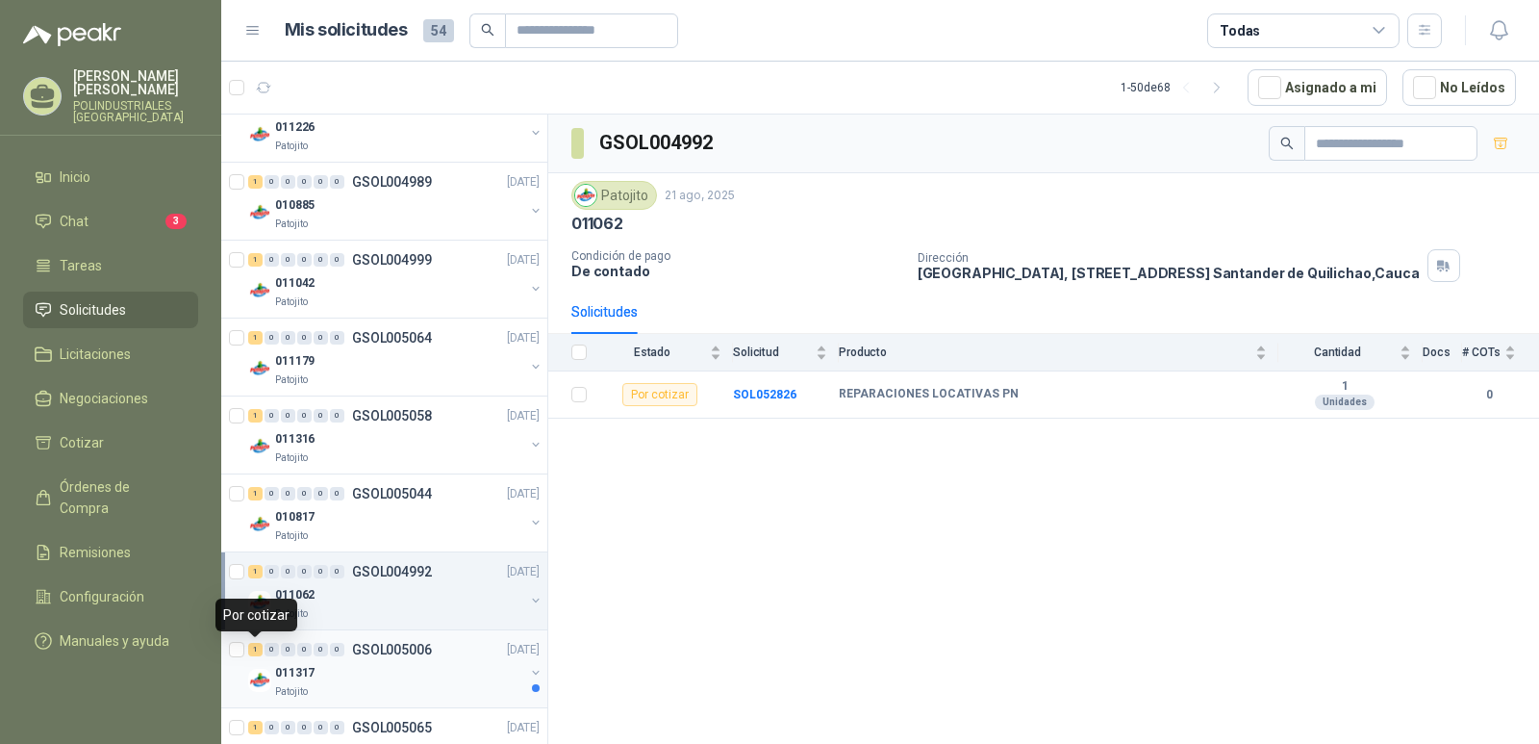
click at [262, 646] on div "1" at bounding box center [255, 649] width 14 height 13
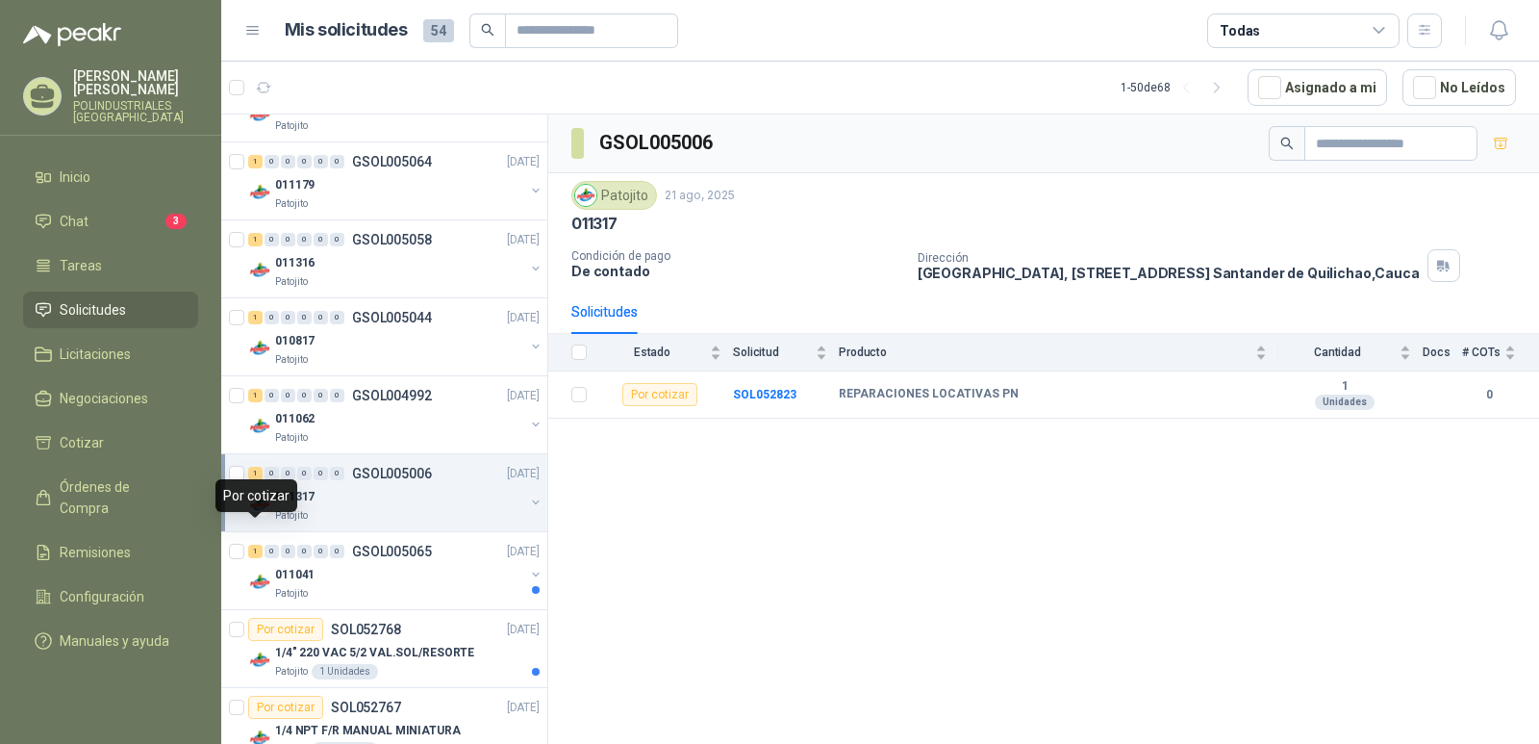
scroll to position [866, 0]
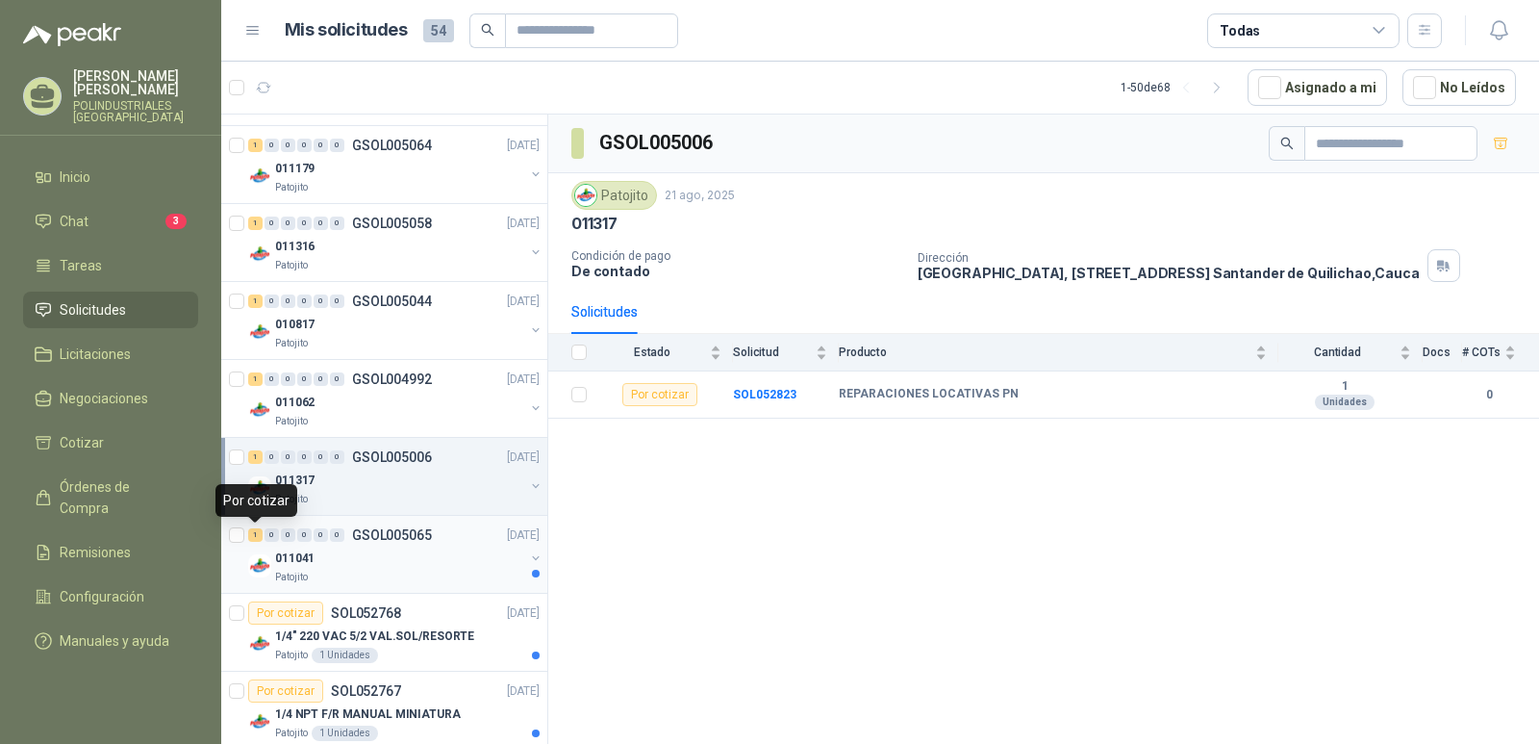
click at [255, 539] on div "1" at bounding box center [255, 534] width 14 height 13
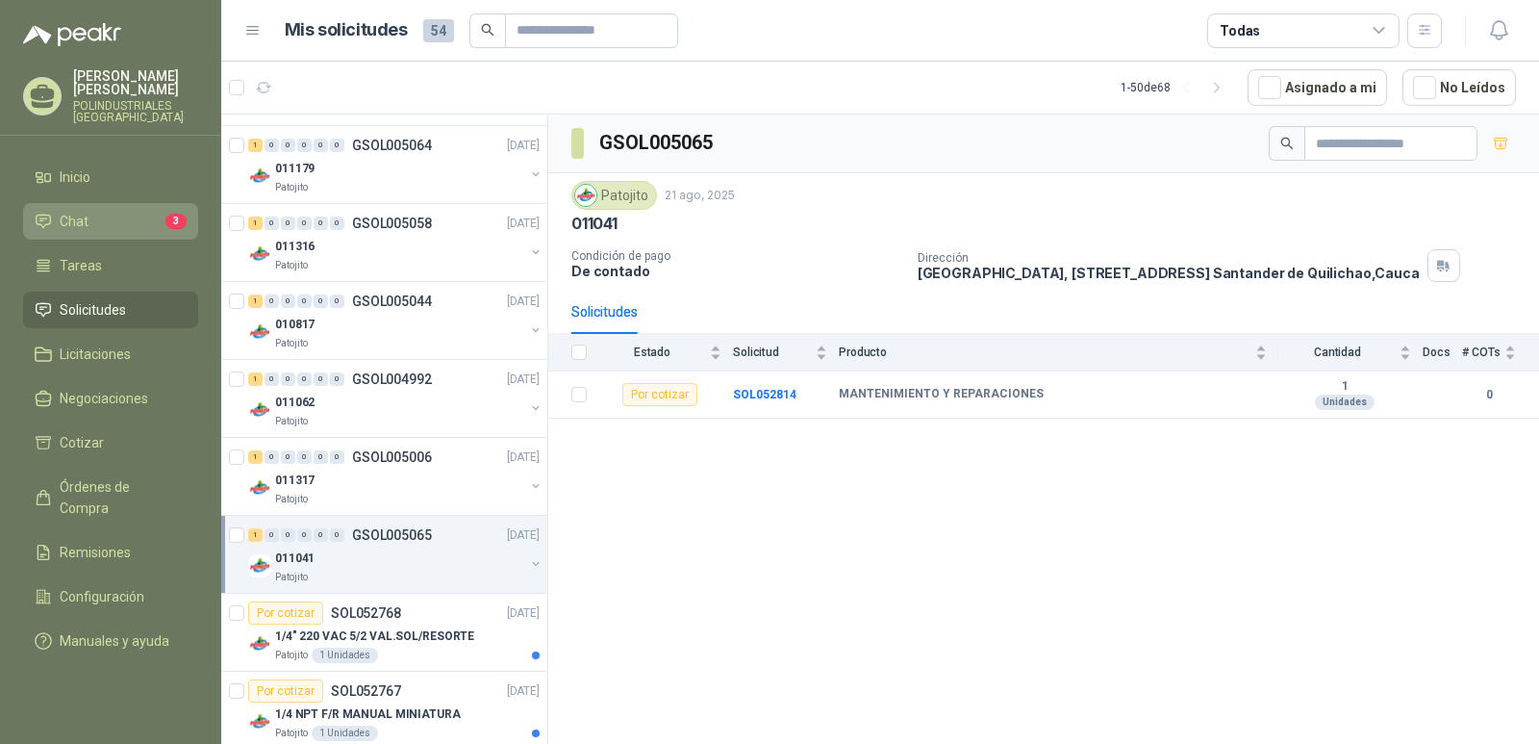
click at [95, 232] on li "Chat 3" at bounding box center [111, 221] width 152 height 21
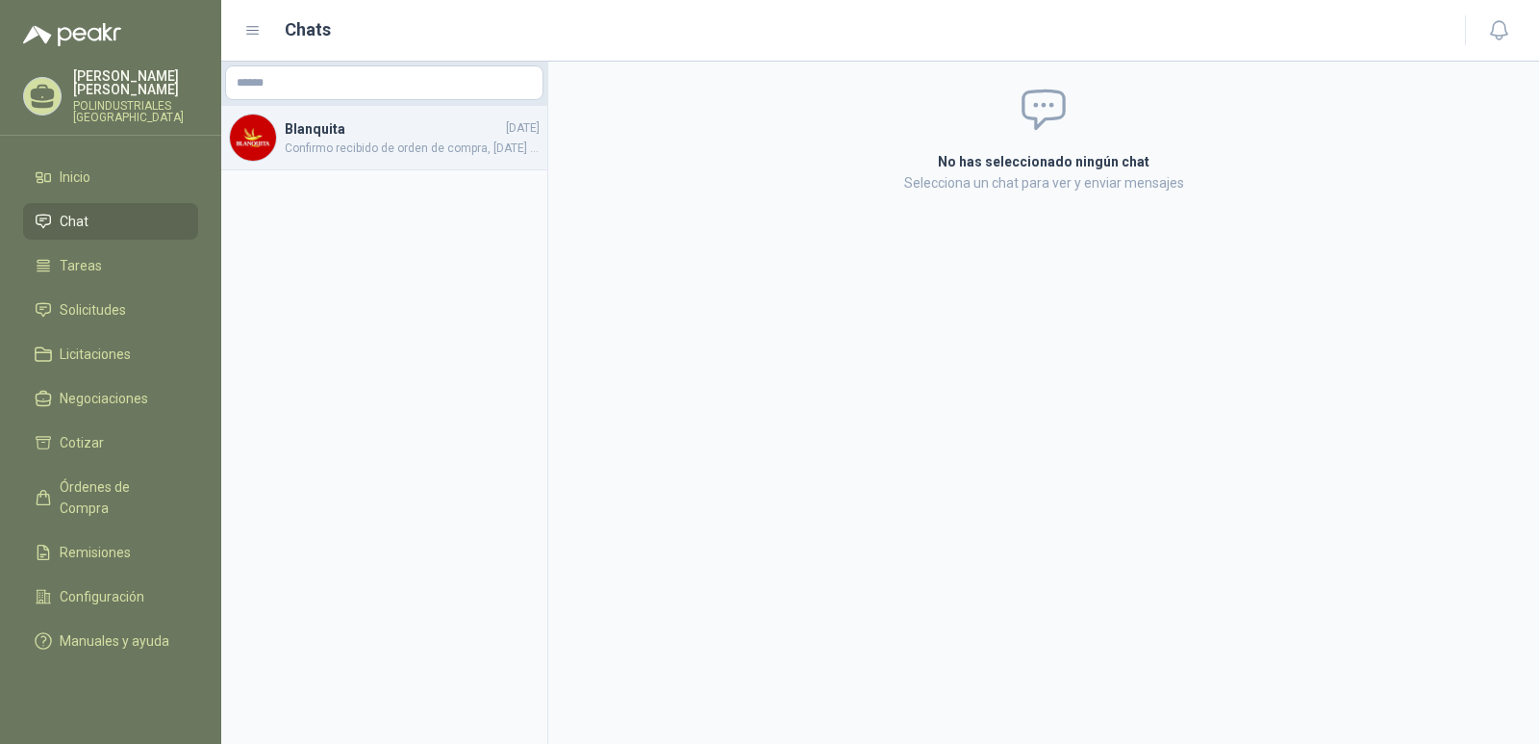
click at [407, 144] on span "Confirmo recibido de orden de compra, [DATE] [DATE][PERSON_NAME] se despacha fa…" at bounding box center [412, 148] width 255 height 18
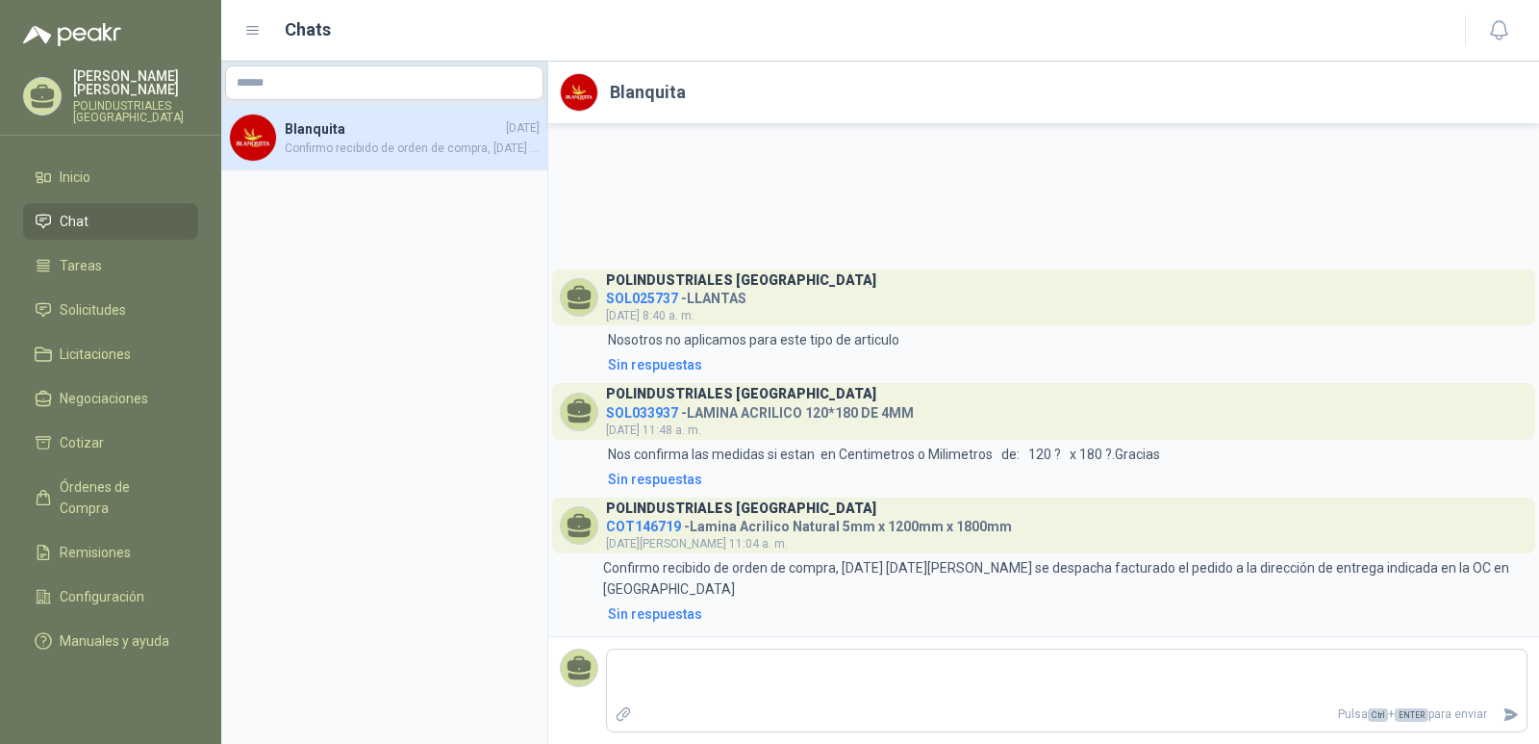
click at [121, 232] on li "Chat" at bounding box center [111, 221] width 152 height 21
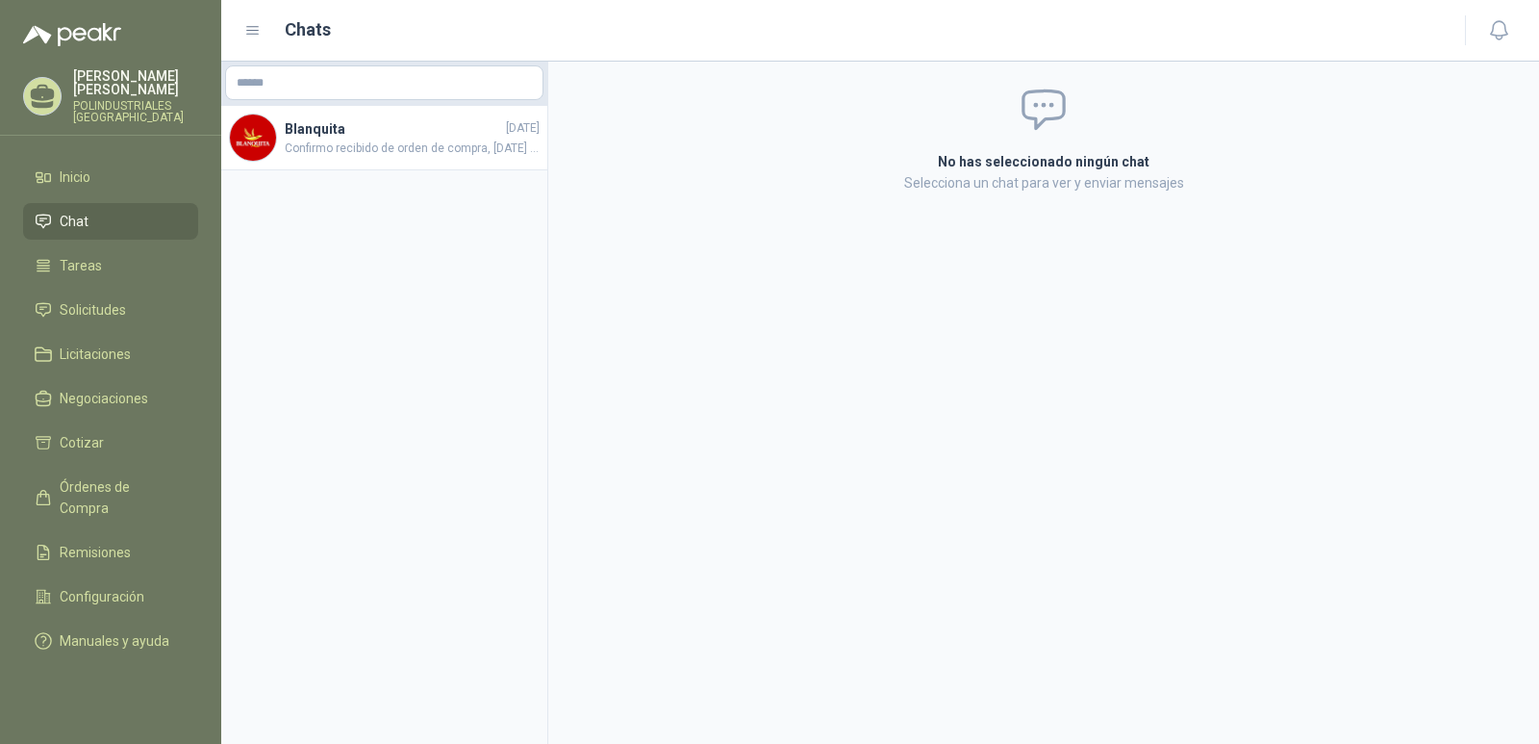
click at [118, 94] on p "[PERSON_NAME]" at bounding box center [135, 82] width 125 height 27
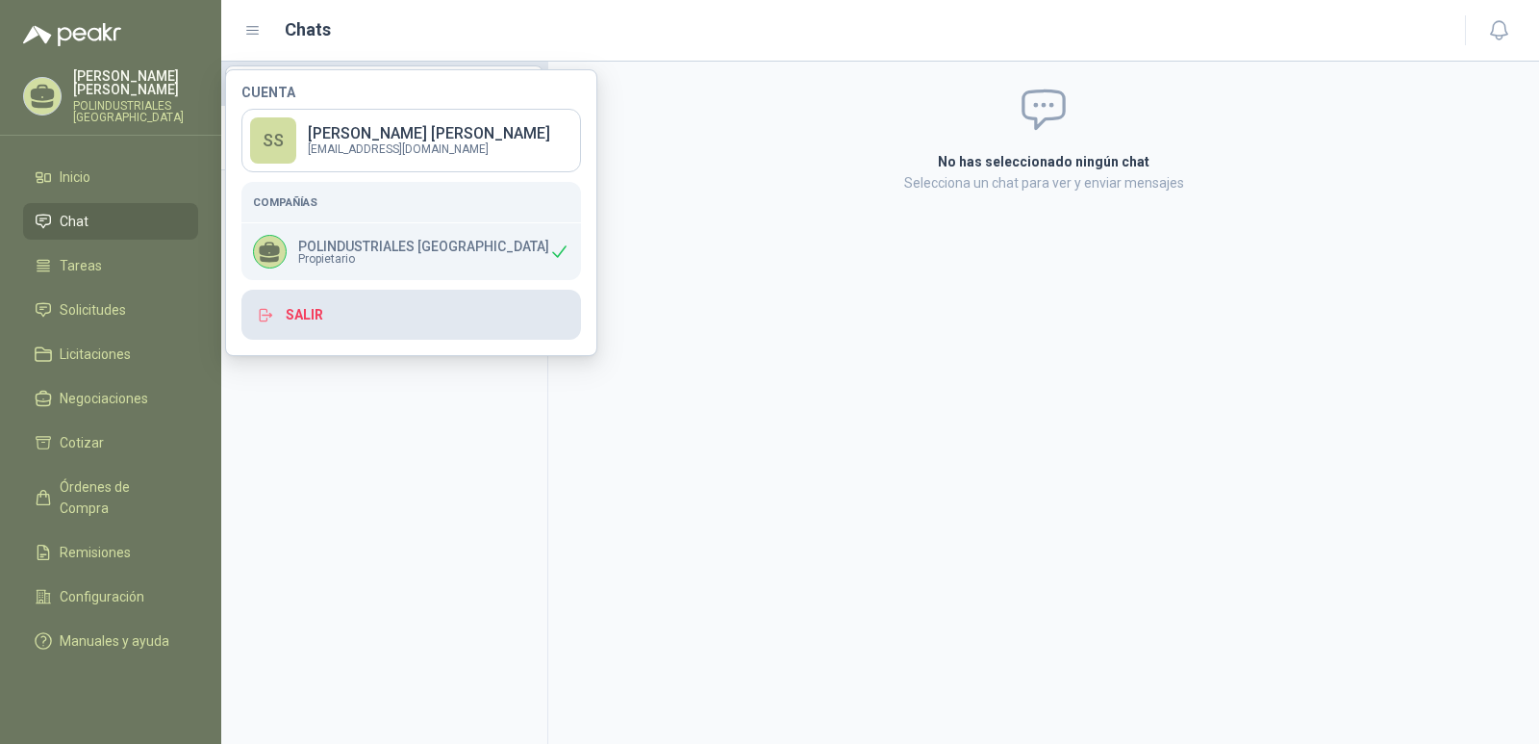
click at [285, 314] on button "Salir" at bounding box center [411, 315] width 340 height 50
